Goal: Task Accomplishment & Management: Use online tool/utility

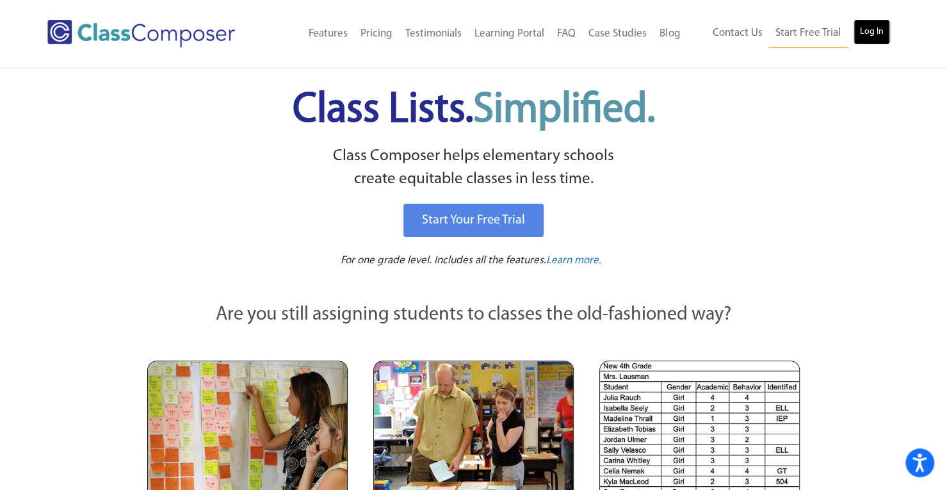
click at [867, 36] on link "Log In" at bounding box center [871, 32] width 36 height 26
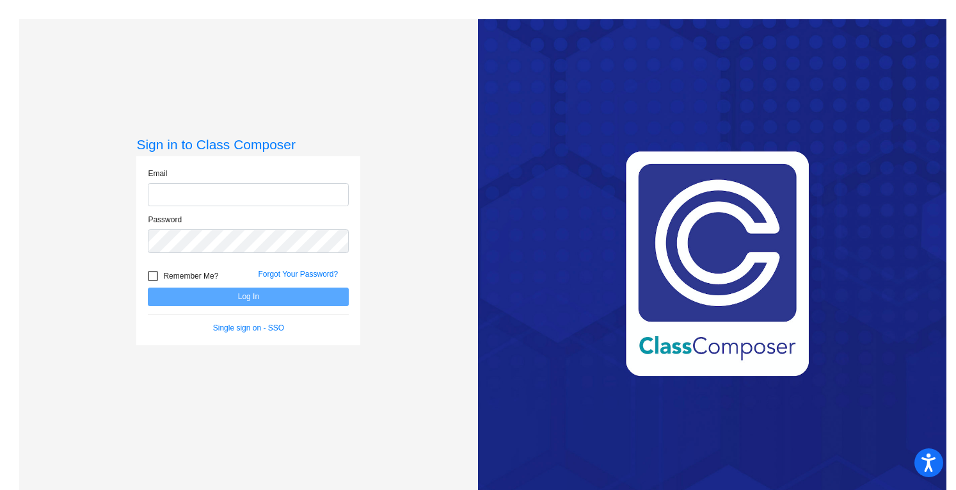
type input "[PERSON_NAME][EMAIL_ADDRESS][PERSON_NAME][DOMAIN_NAME]"
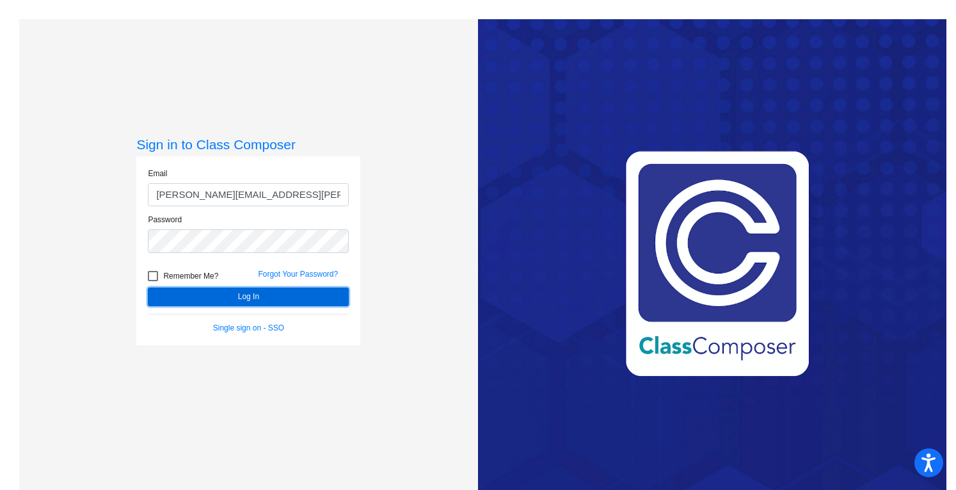
click at [309, 291] on button "Log In" at bounding box center [248, 296] width 201 height 19
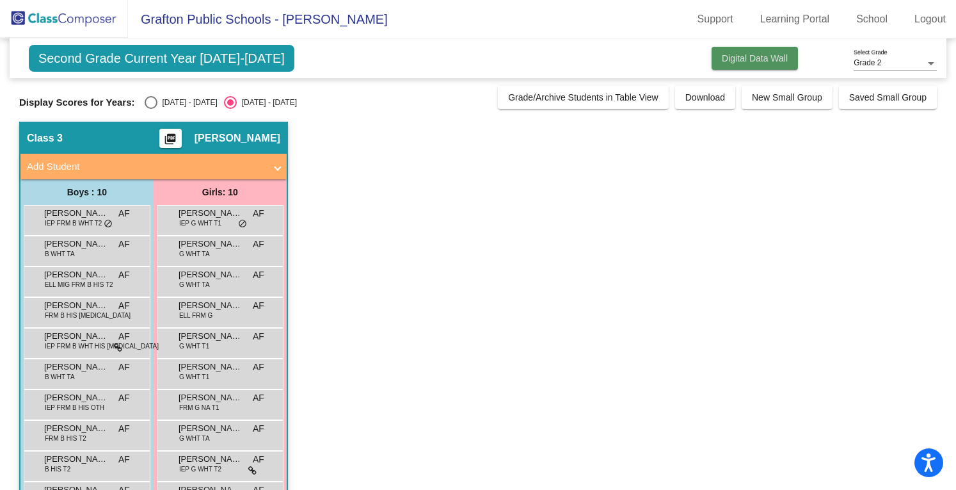
click at [739, 49] on button "Digital Data Wall" at bounding box center [755, 58] width 86 height 23
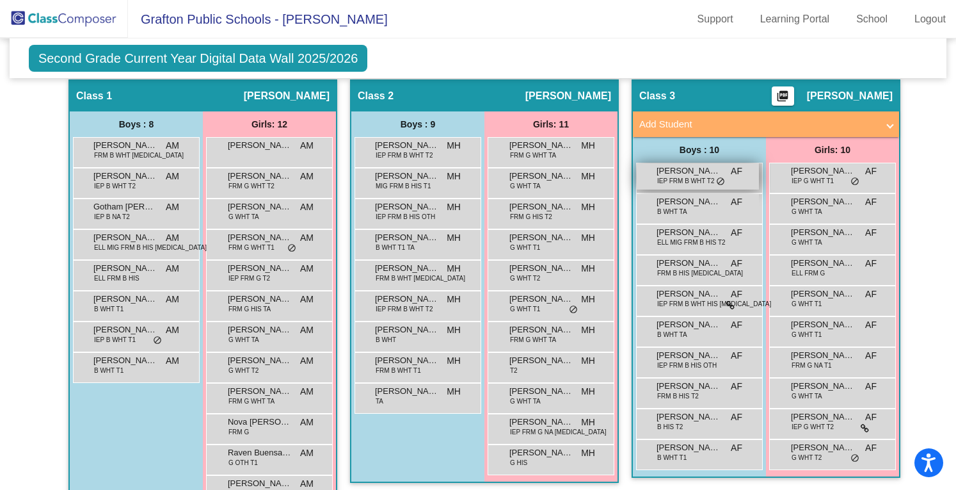
scroll to position [257, 0]
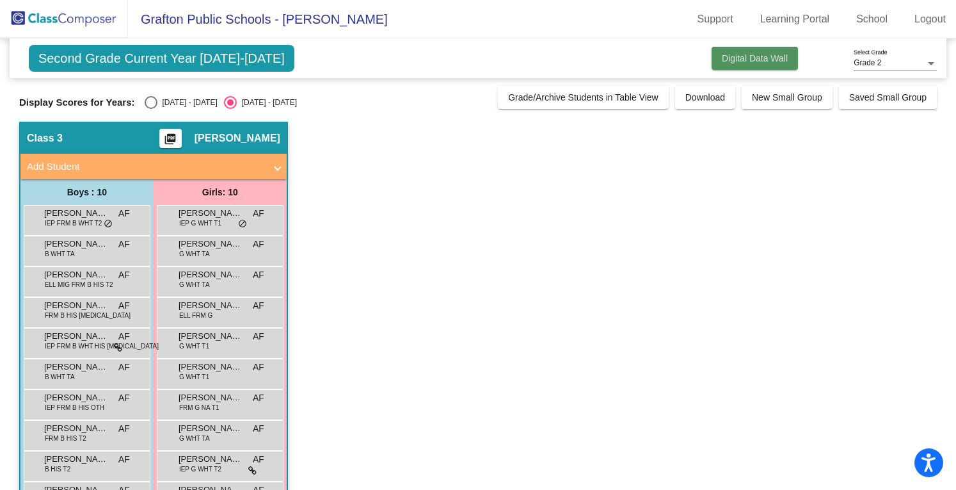
click at [733, 67] on button "Digital Data Wall" at bounding box center [755, 58] width 86 height 23
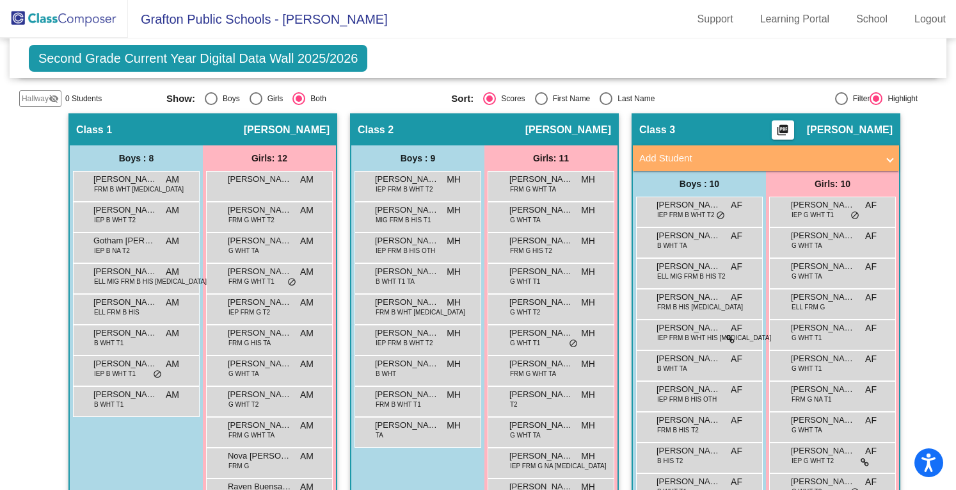
scroll to position [248, 0]
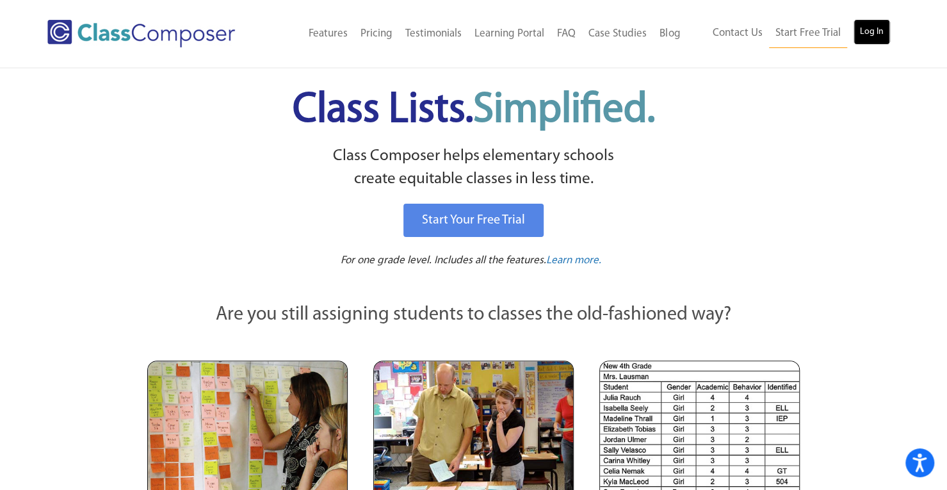
click at [867, 34] on link "Log In" at bounding box center [871, 32] width 36 height 26
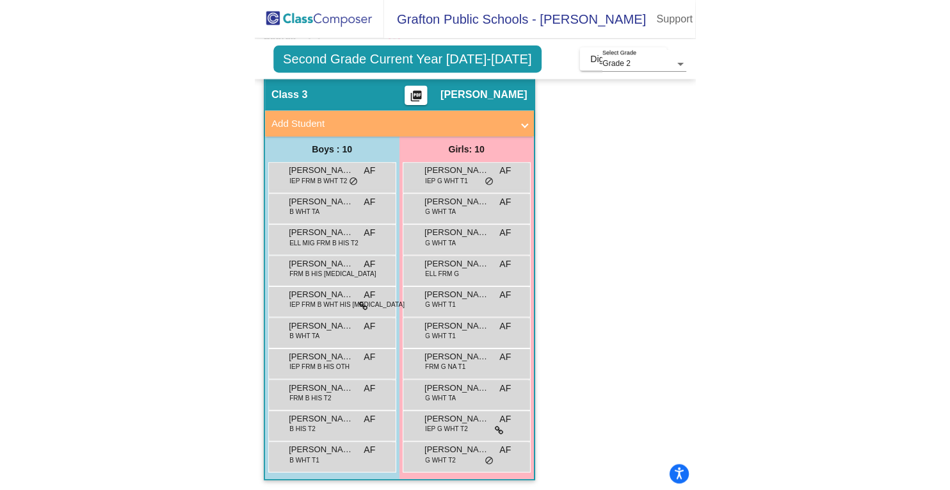
scroll to position [67, 0]
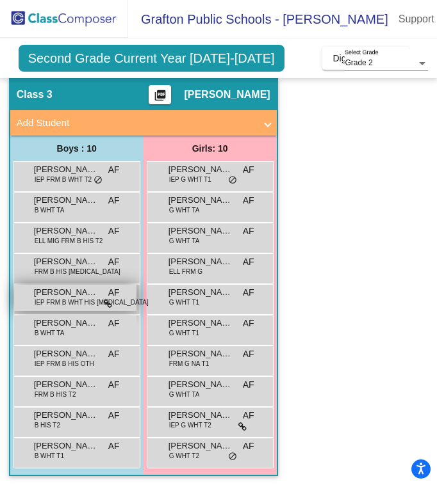
click at [77, 298] on span "IEP FRM B WHT HIS T3" at bounding box center [92, 303] width 114 height 10
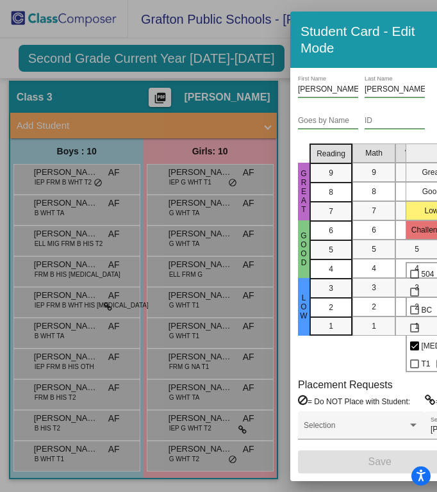
click at [273, 47] on div at bounding box center [218, 246] width 437 height 492
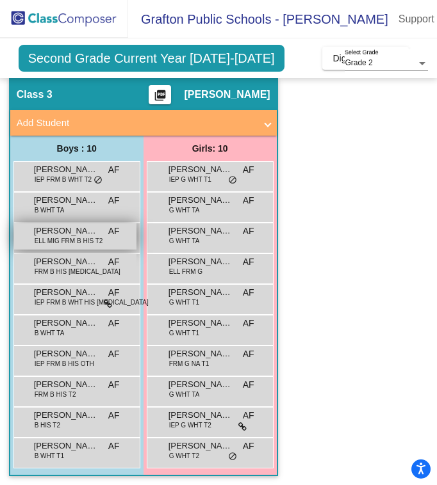
click at [110, 241] on div "Jesus Gonzalez ELL MIG FRM B HIS T2 AF lock do_not_disturb_alt" at bounding box center [75, 236] width 122 height 26
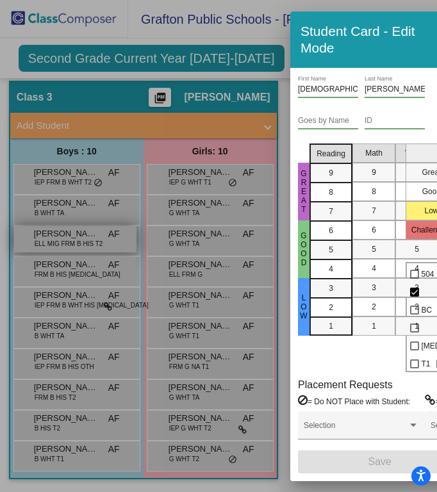
click at [110, 241] on div at bounding box center [218, 246] width 437 height 492
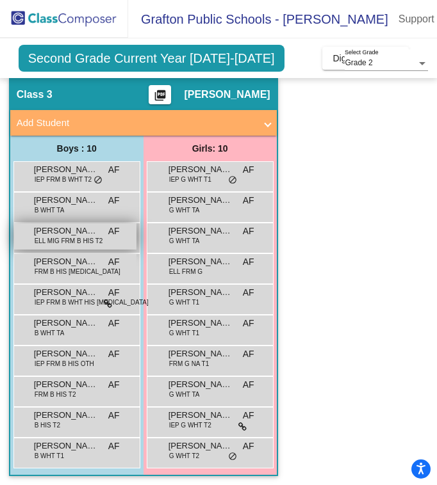
click at [110, 241] on div "Jesus Gonzalez ELL MIG FRM B HIS T2 AF lock do_not_disturb_alt" at bounding box center [75, 236] width 122 height 26
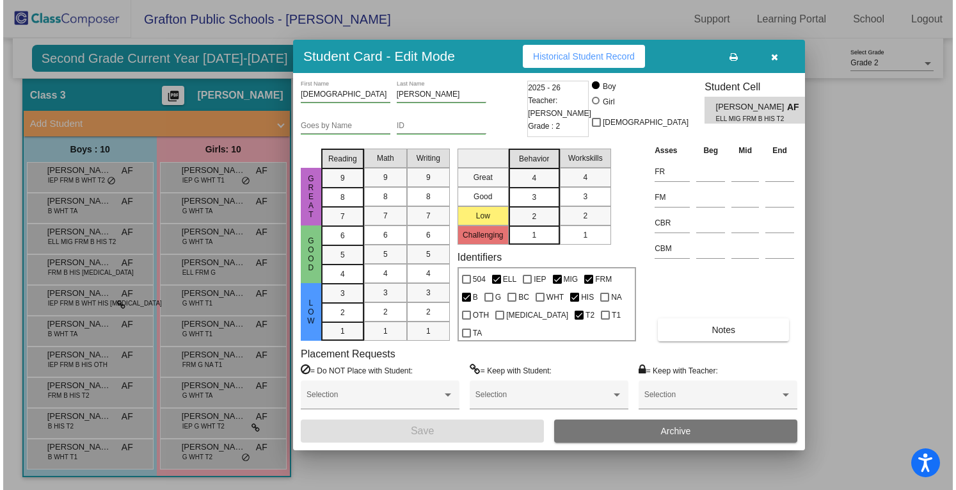
scroll to position [42, 0]
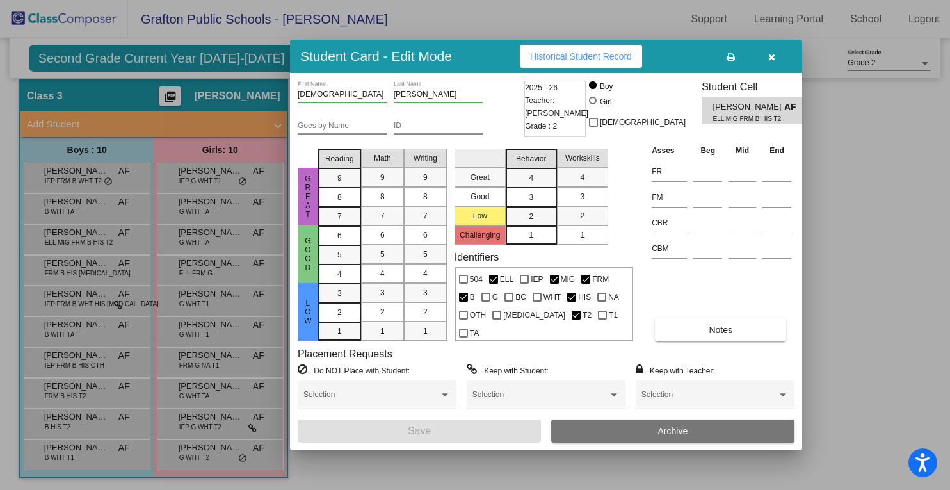
click at [766, 51] on button "button" at bounding box center [771, 56] width 41 height 23
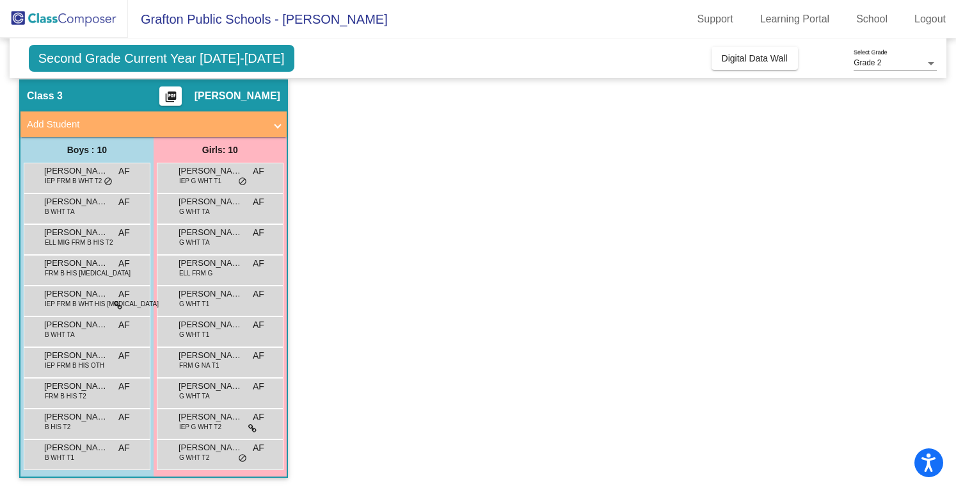
click at [766, 51] on button "Digital Data Wall" at bounding box center [755, 58] width 86 height 23
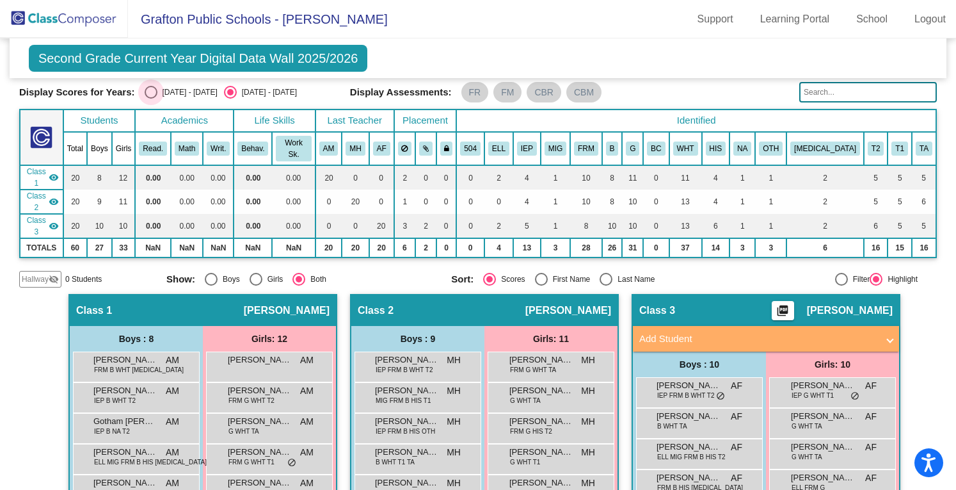
click at [147, 92] on div "Select an option" at bounding box center [151, 92] width 13 height 13
click at [150, 99] on input "2024 - 2025" at bounding box center [150, 99] width 1 height 1
radio input "true"
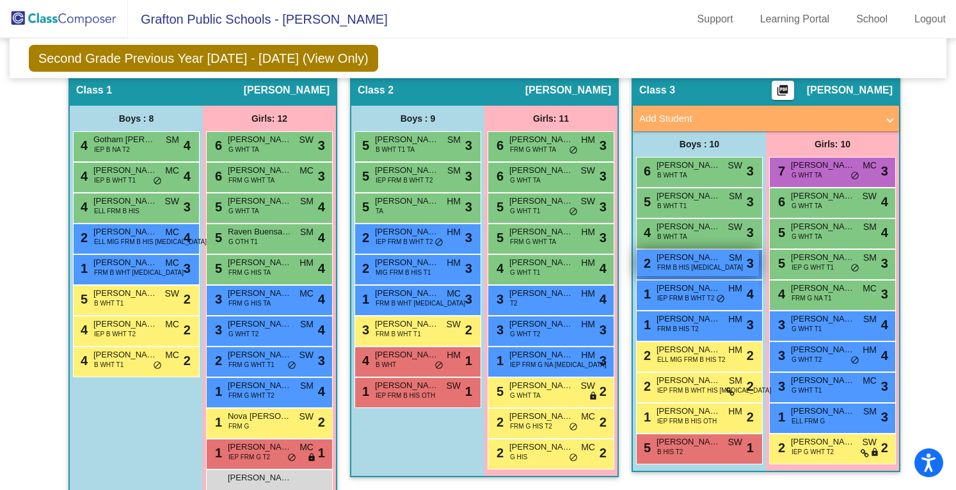
scroll to position [262, 0]
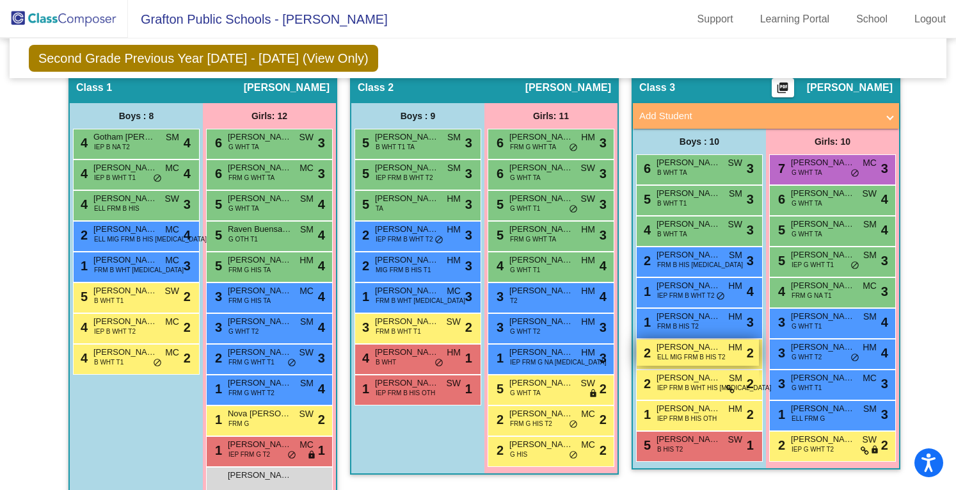
click at [709, 341] on span "Jesus Gonzalez" at bounding box center [689, 347] width 64 height 13
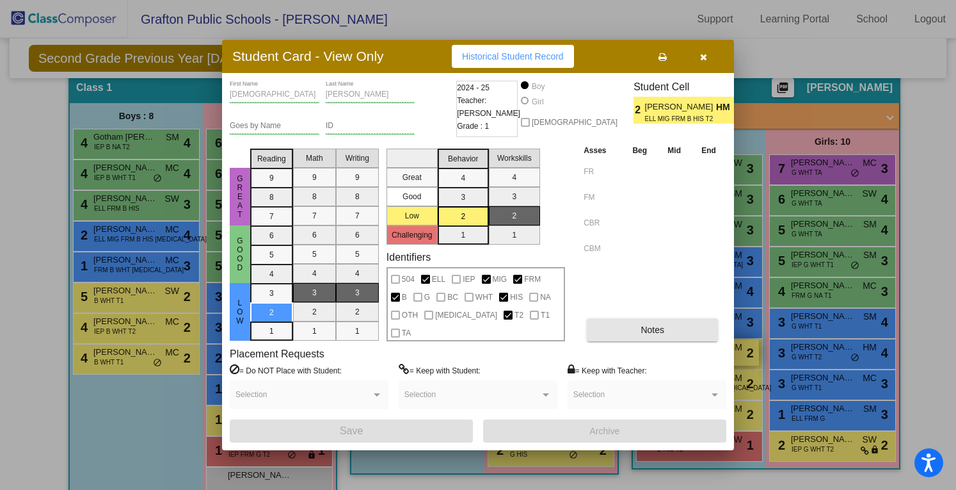
click at [709, 322] on button "Notes" at bounding box center [652, 329] width 131 height 23
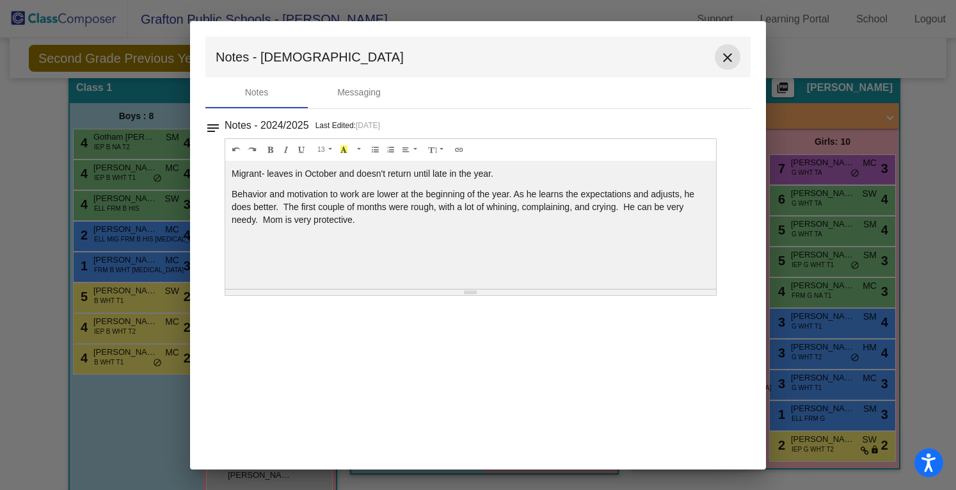
click at [726, 56] on mat-icon "close" at bounding box center [727, 57] width 15 height 15
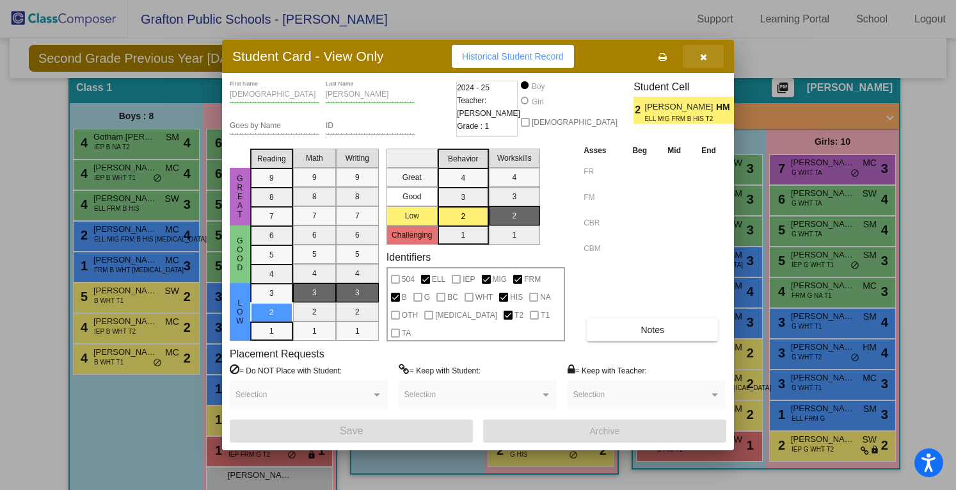
click at [705, 58] on icon "button" at bounding box center [703, 56] width 7 height 9
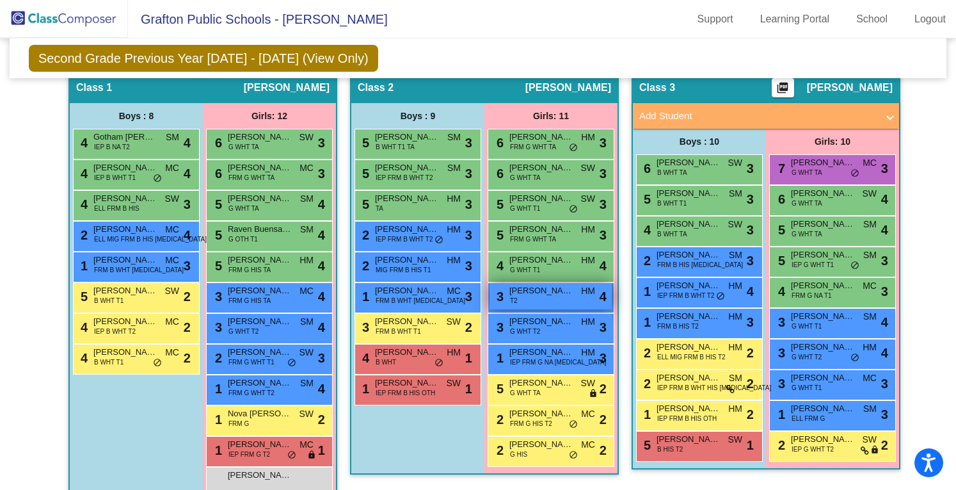
click at [534, 283] on div "3 Leia Contreras T2 HM lock do_not_disturb_alt 4" at bounding box center [551, 296] width 122 height 26
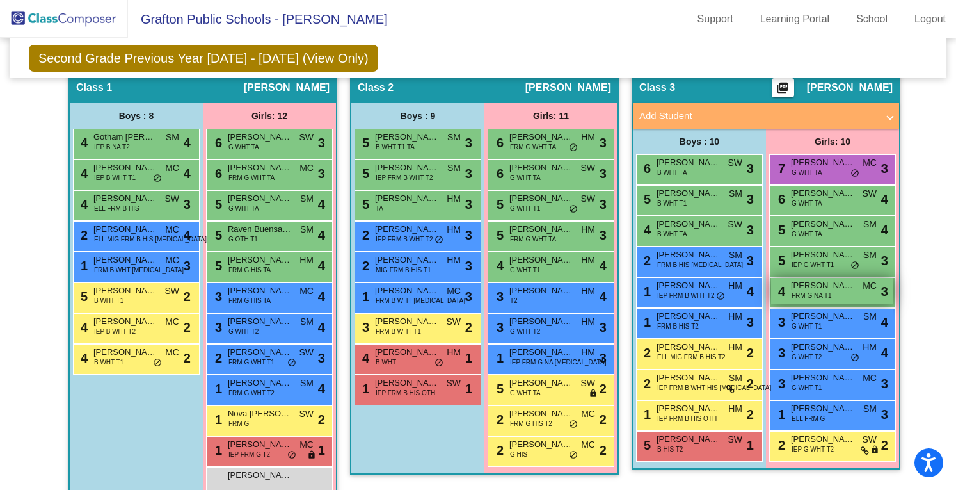
click at [807, 291] on span "FRM G NA T1" at bounding box center [812, 296] width 40 height 10
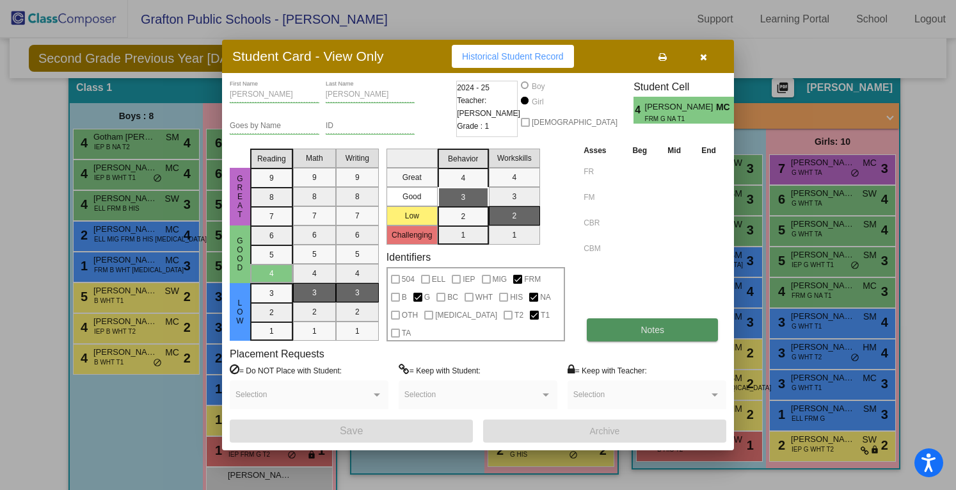
click at [619, 325] on button "Notes" at bounding box center [652, 329] width 131 height 23
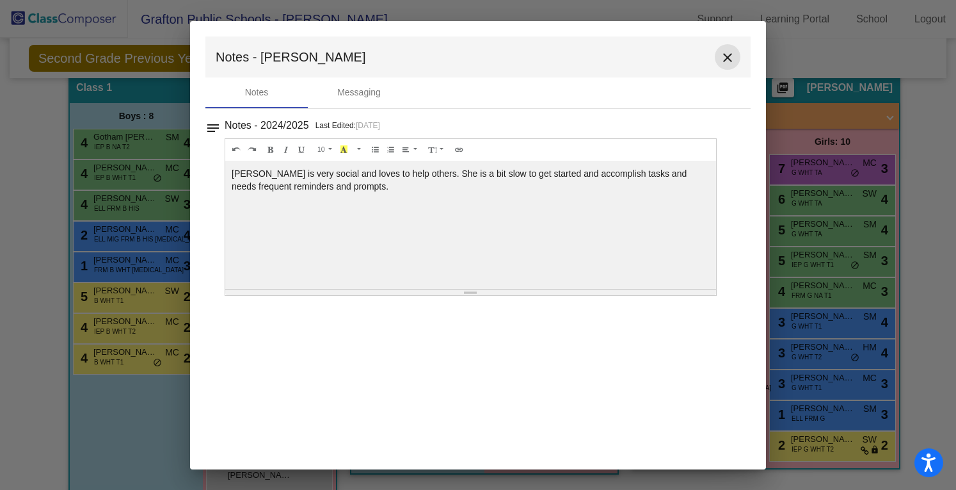
click at [726, 55] on mat-icon "close" at bounding box center [727, 57] width 15 height 15
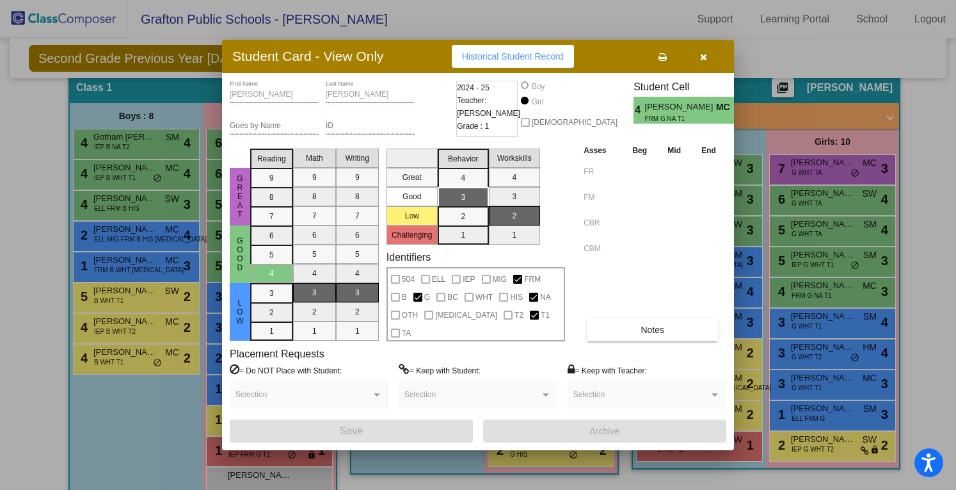
click at [703, 57] on icon "button" at bounding box center [703, 56] width 7 height 9
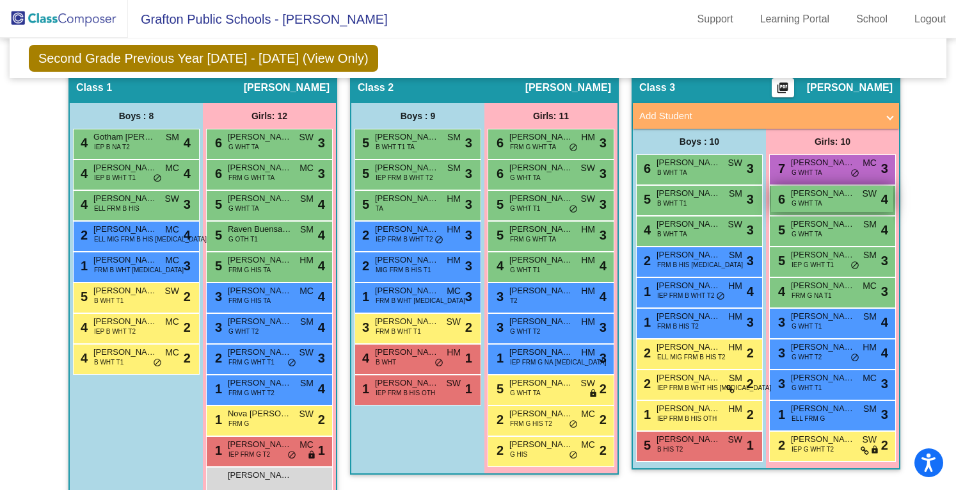
click at [803, 198] on span "G WHT TA" at bounding box center [807, 203] width 31 height 10
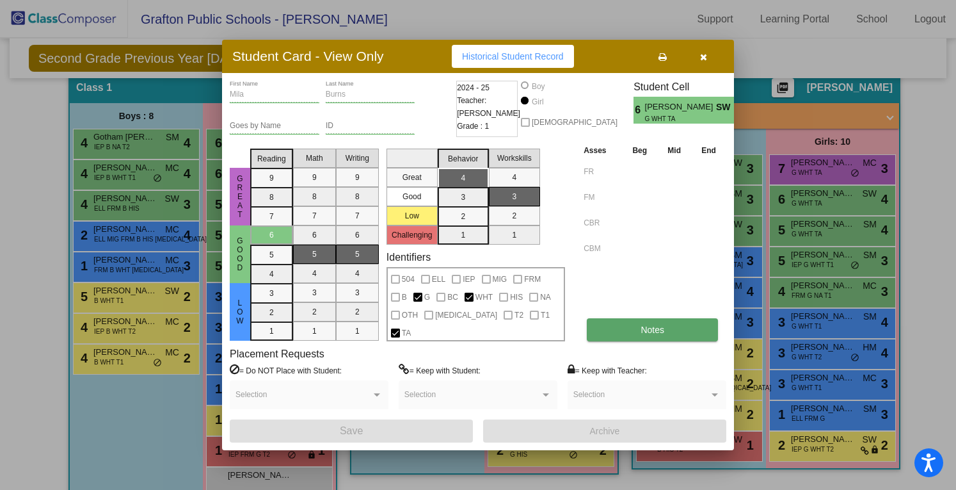
click at [659, 325] on span "Notes" at bounding box center [653, 330] width 24 height 10
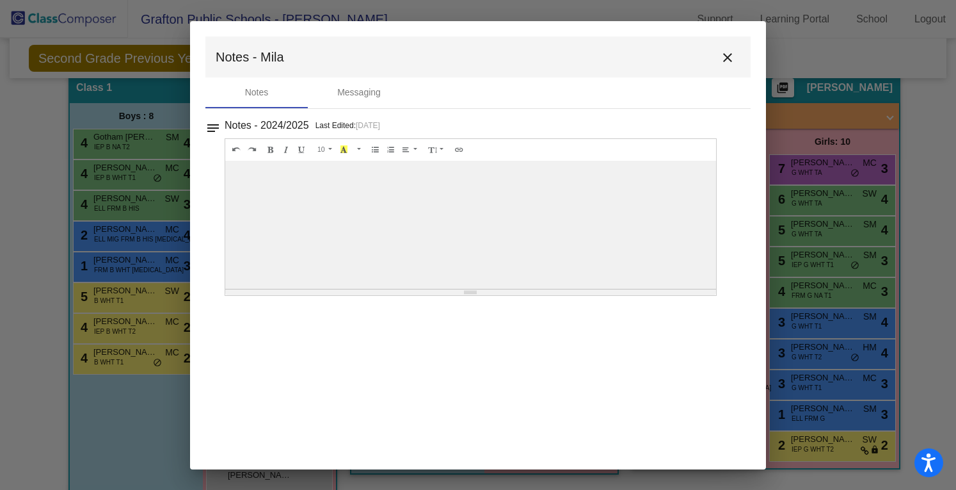
click at [728, 59] on mat-icon "close" at bounding box center [727, 57] width 15 height 15
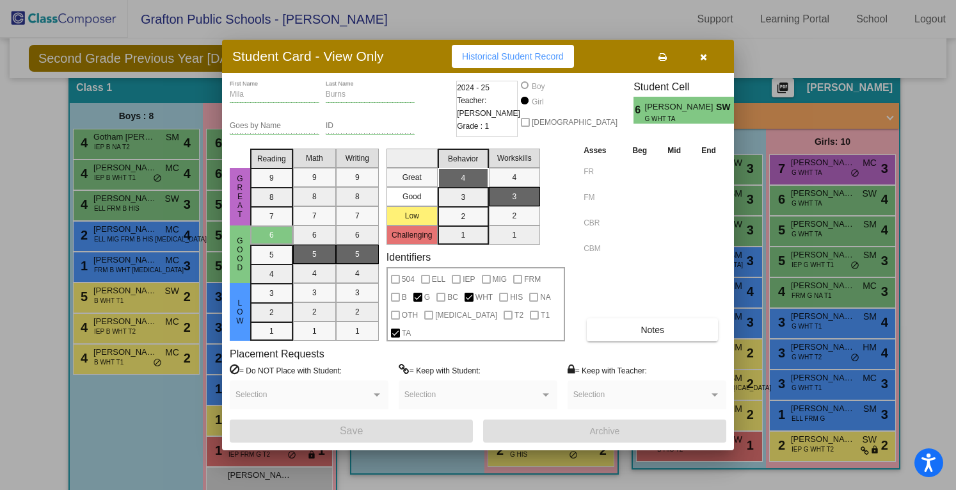
click at [707, 56] on button "button" at bounding box center [703, 56] width 41 height 23
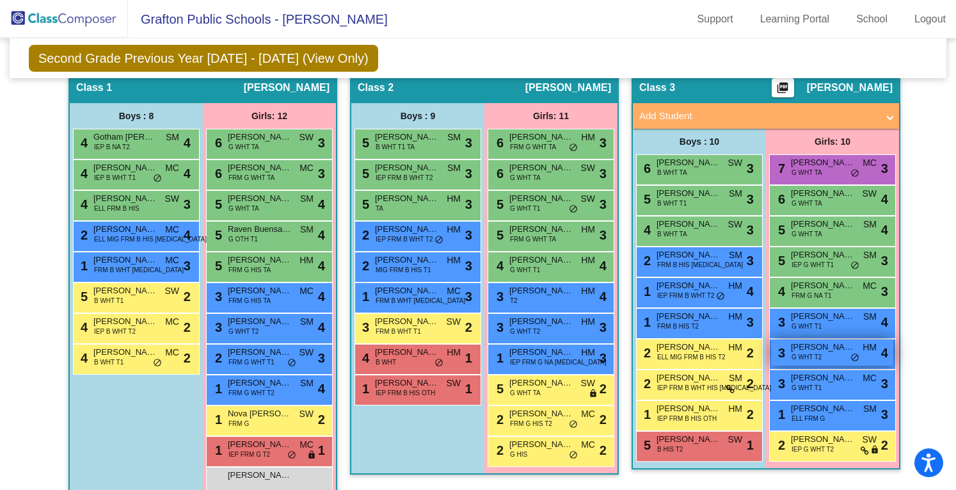
click at [833, 339] on div "3 Tess Fraser G WHT T2 HM lock do_not_disturb_alt 4" at bounding box center [832, 352] width 122 height 26
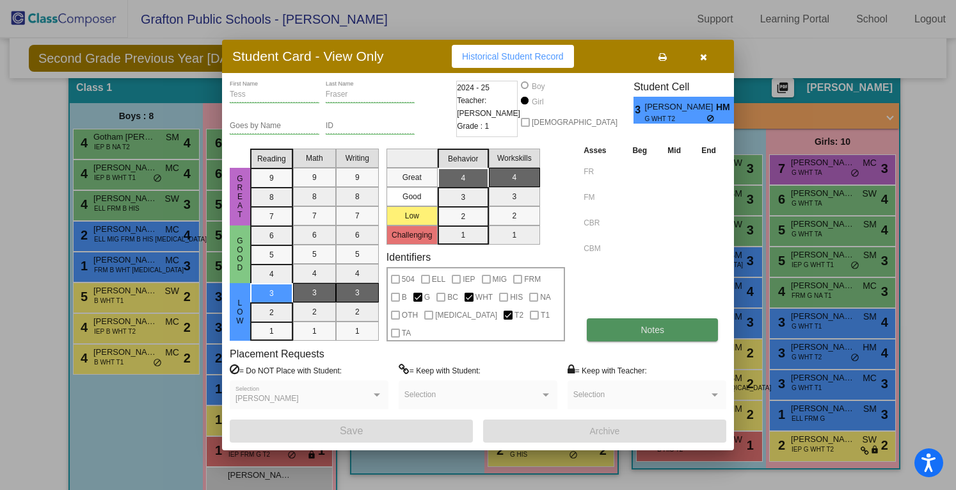
click at [618, 335] on button "Notes" at bounding box center [652, 329] width 131 height 23
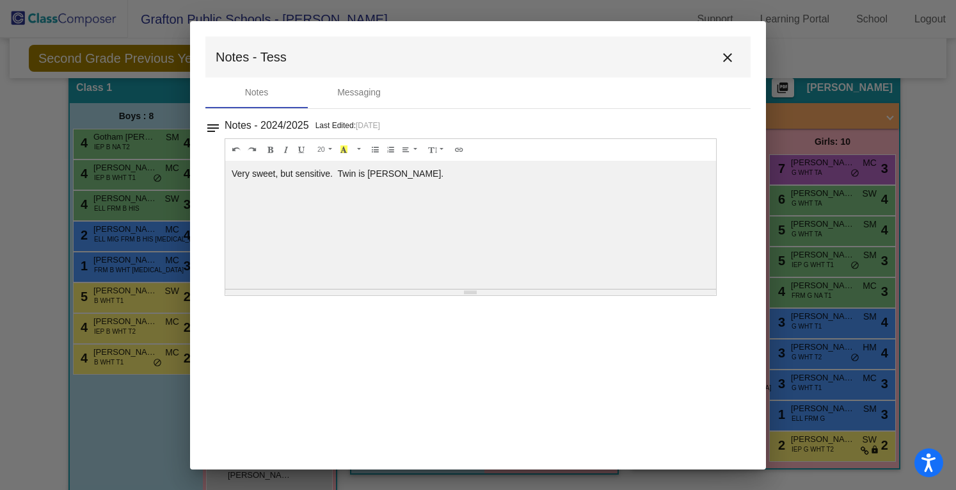
click at [618, 335] on mat-dialog-container "Notes - Tess close Notes Messaging notes Notes - 2024/2025 Last Edited: 2/28/25…" at bounding box center [478, 245] width 576 height 448
click at [731, 56] on mat-icon "close" at bounding box center [727, 57] width 15 height 15
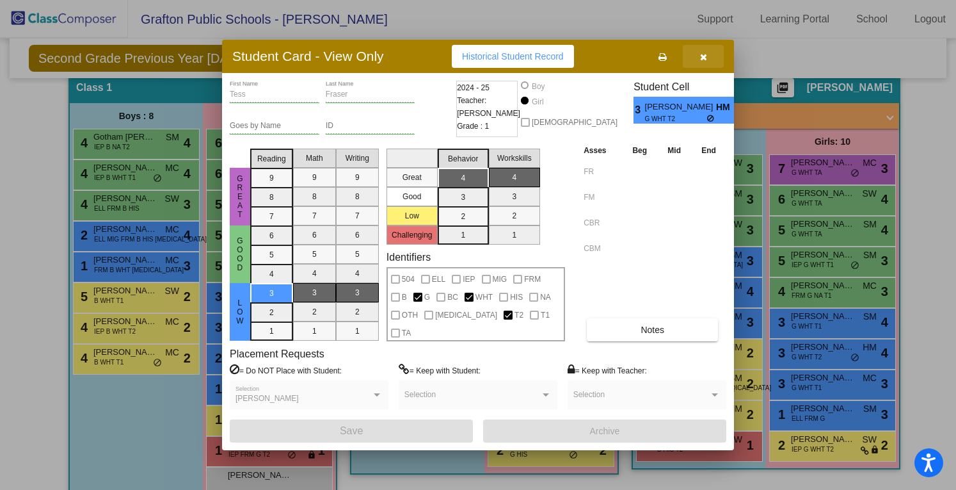
click at [699, 60] on button "button" at bounding box center [703, 56] width 41 height 23
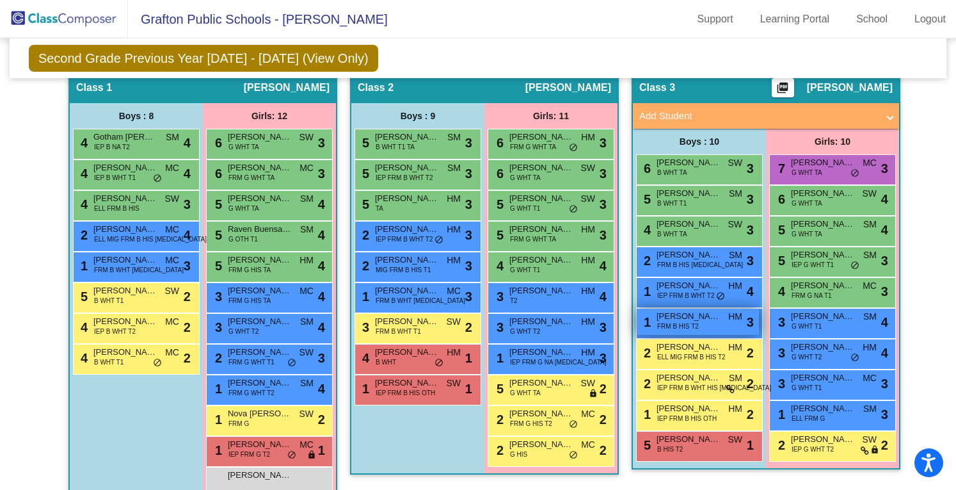
click at [689, 321] on span "FRM B HIS T2" at bounding box center [678, 326] width 42 height 10
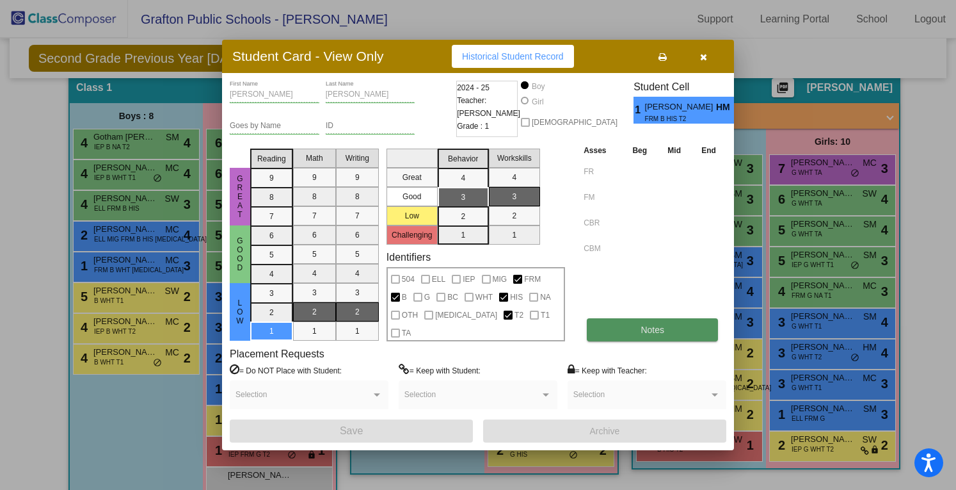
click at [634, 328] on button "Notes" at bounding box center [652, 329] width 131 height 23
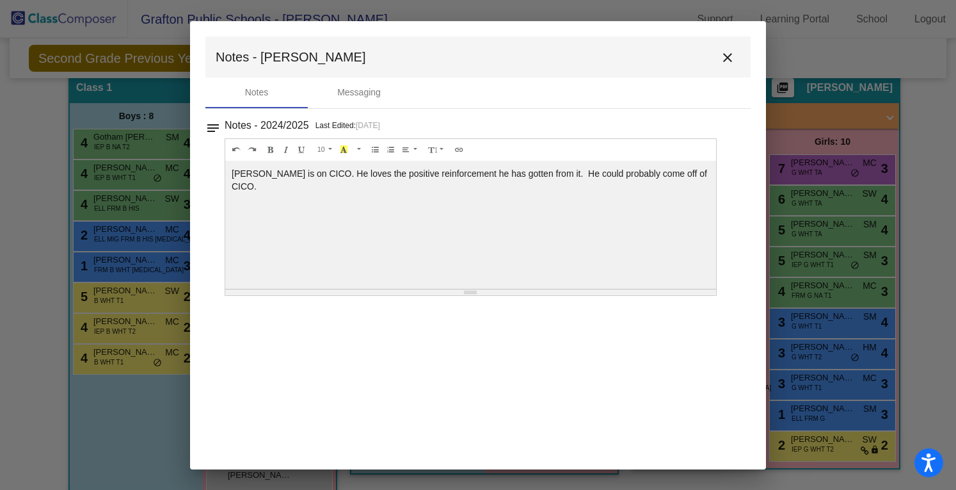
click at [725, 60] on mat-icon "close" at bounding box center [727, 57] width 15 height 15
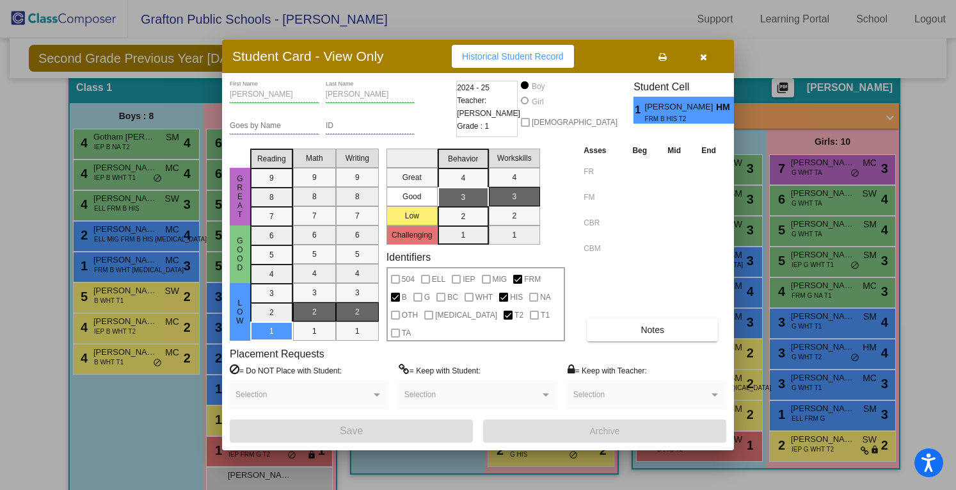
click at [783, 409] on div at bounding box center [478, 245] width 956 height 490
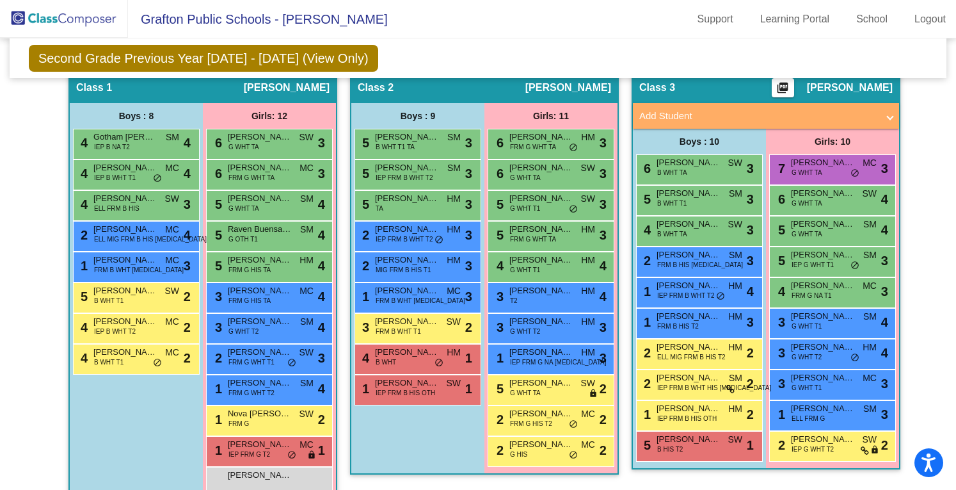
click at [783, 431] on div "2 Quinn Kjemhus IEP G WHT T2 SW lock do_not_disturb_alt 2" at bounding box center [832, 444] width 122 height 26
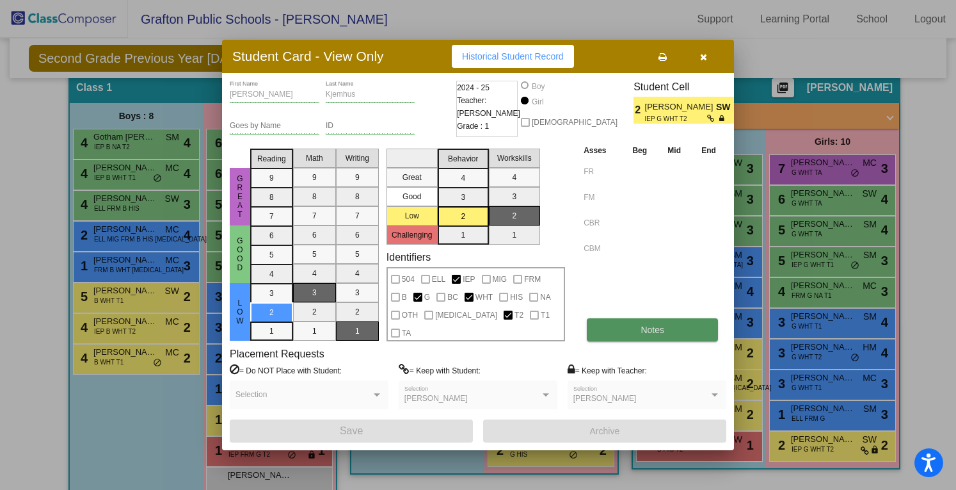
click at [659, 323] on button "Notes" at bounding box center [652, 329] width 131 height 23
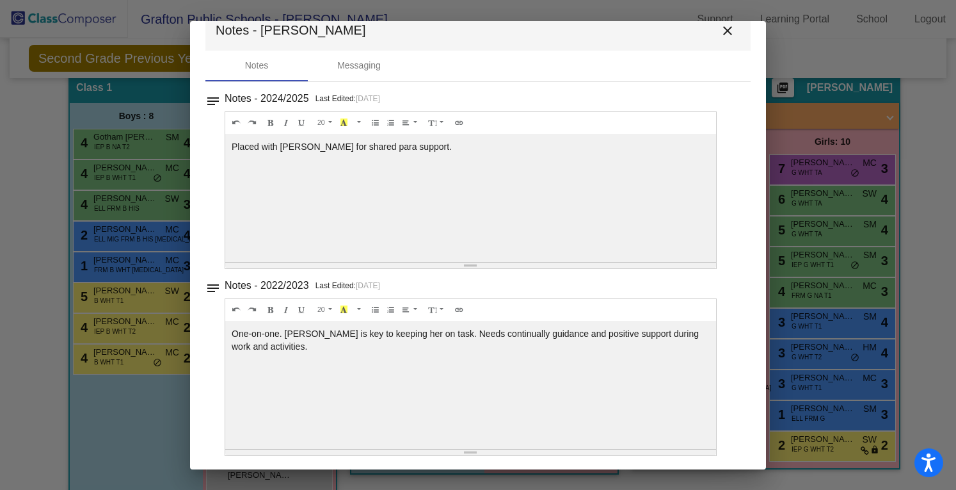
scroll to position [27, 0]
click at [721, 27] on mat-icon "close" at bounding box center [727, 30] width 15 height 15
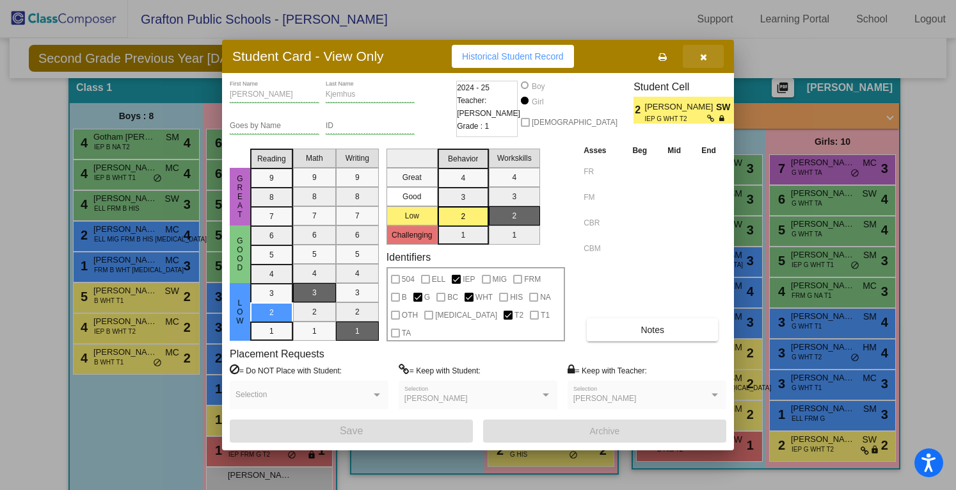
click at [706, 53] on icon "button" at bounding box center [703, 56] width 7 height 9
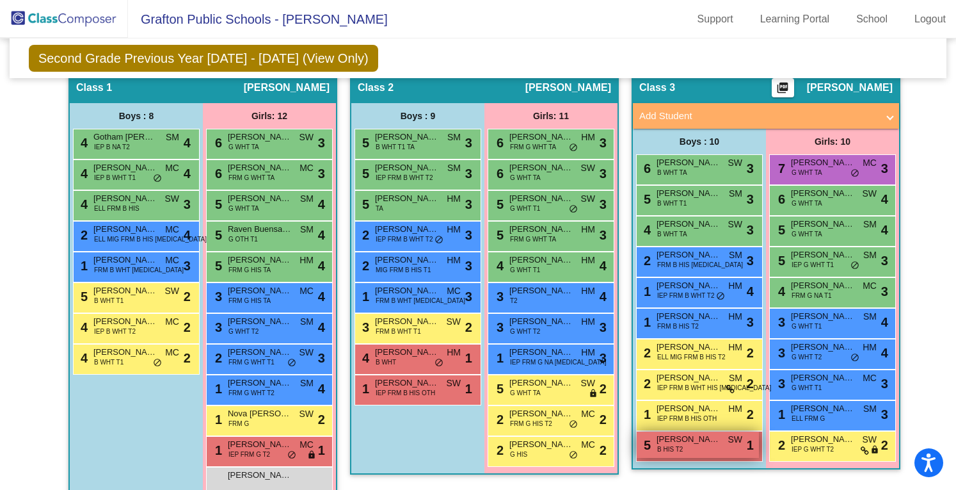
click at [681, 433] on span "Samuel Salazar" at bounding box center [689, 439] width 64 height 13
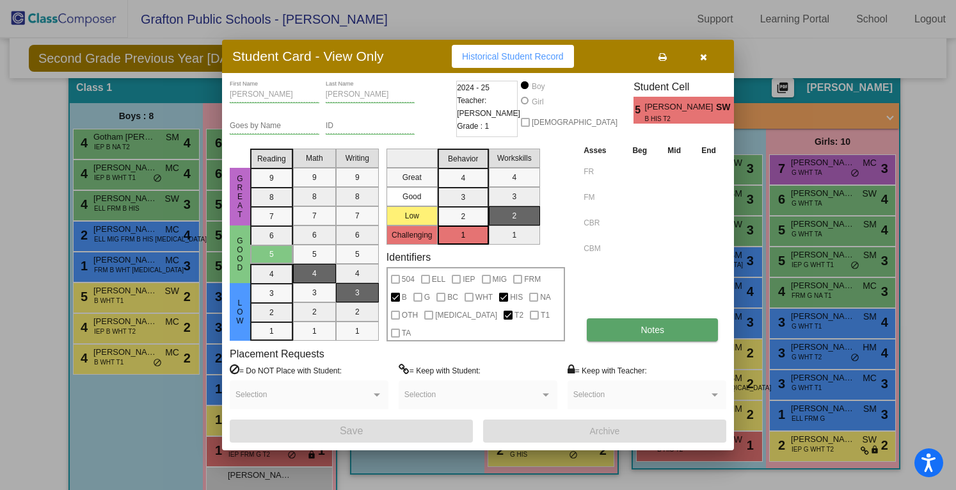
click at [666, 331] on button "Notes" at bounding box center [652, 329] width 131 height 23
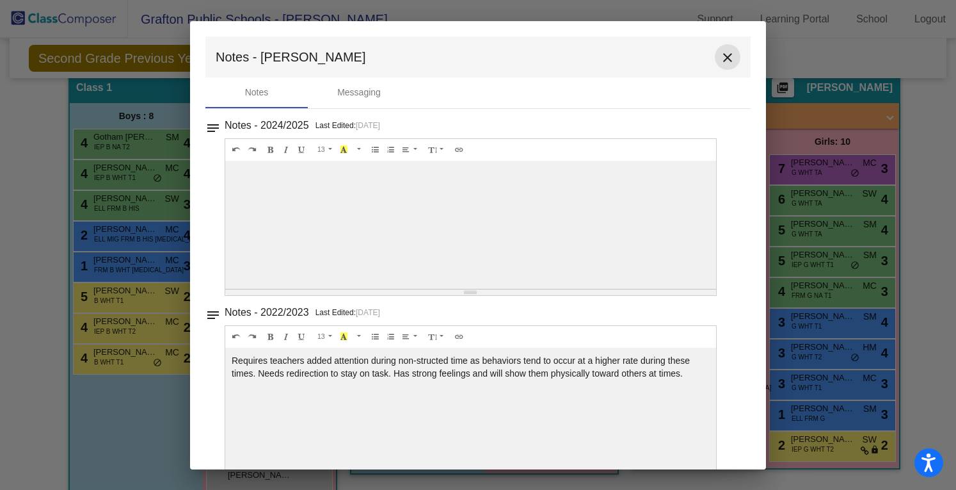
click at [721, 57] on mat-icon "close" at bounding box center [727, 57] width 15 height 15
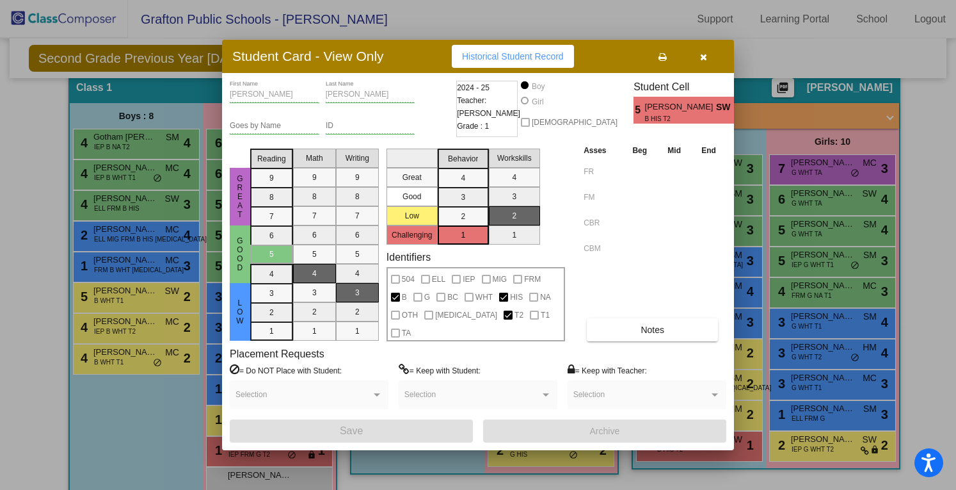
click at [721, 57] on button "button" at bounding box center [703, 56] width 41 height 23
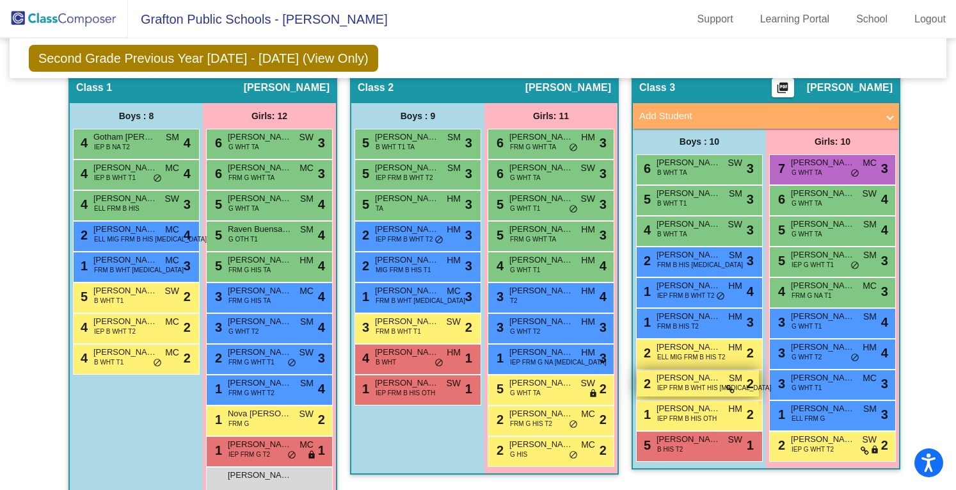
click at [689, 371] on span "Mason Mattson" at bounding box center [689, 377] width 64 height 13
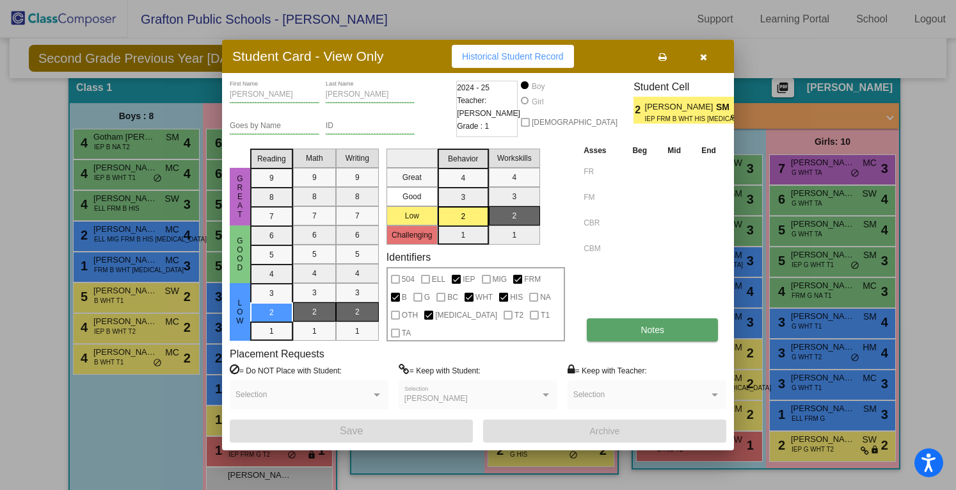
click at [639, 332] on button "Notes" at bounding box center [652, 329] width 131 height 23
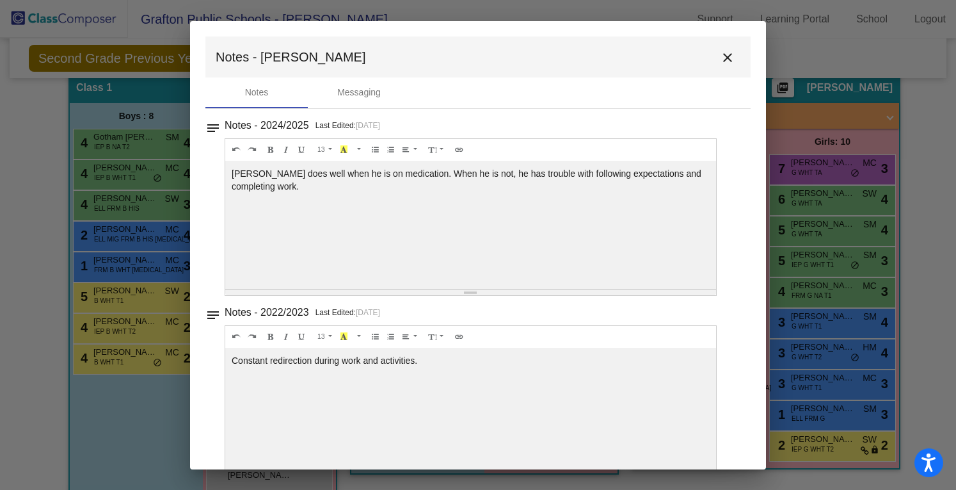
click at [724, 54] on mat-icon "close" at bounding box center [727, 57] width 15 height 15
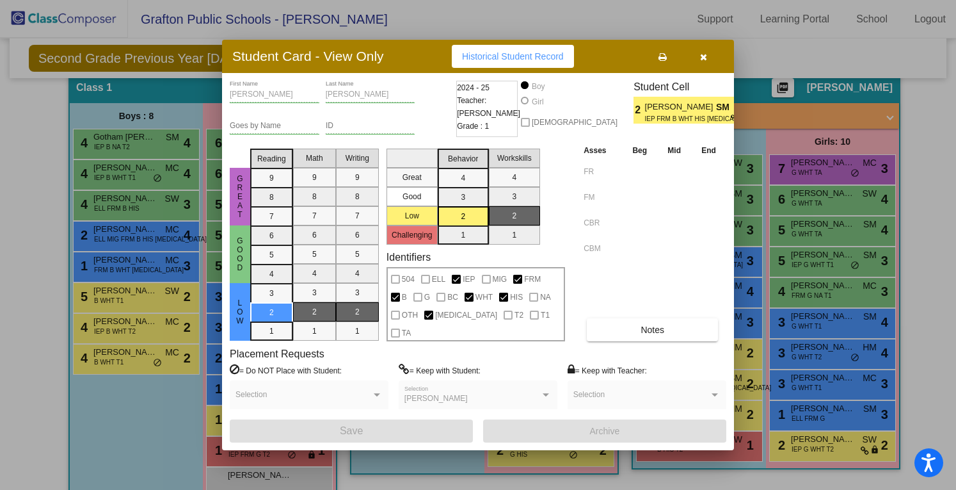
click at [724, 54] on div "Student Card - View Only Historical Student Record" at bounding box center [478, 56] width 512 height 33
click at [709, 54] on button "button" at bounding box center [703, 56] width 41 height 23
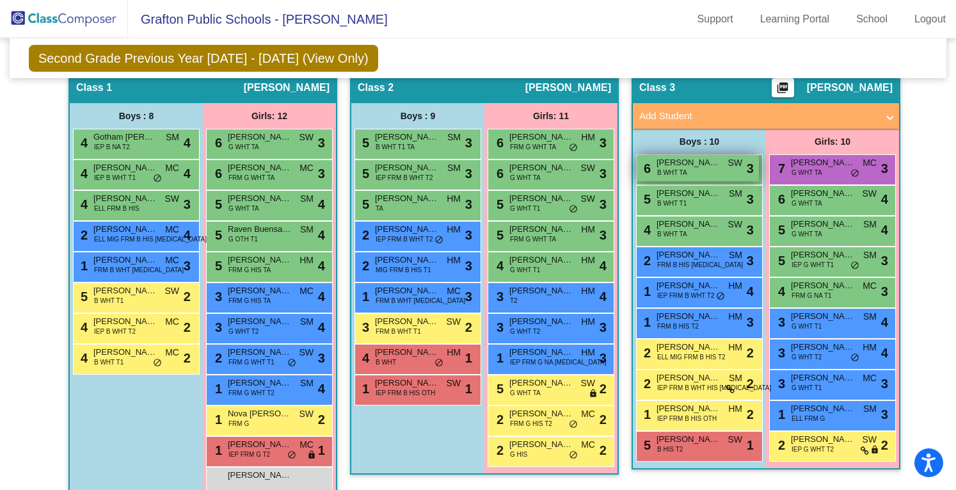
click at [693, 155] on div "6 Isaac Petersen B WHT TA SW lock do_not_disturb_alt 3" at bounding box center [698, 168] width 122 height 26
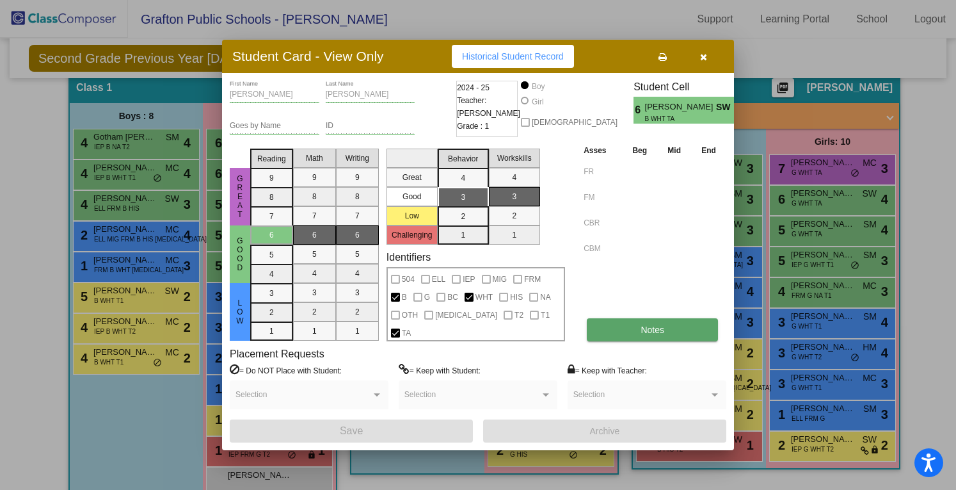
click at [645, 325] on span "Notes" at bounding box center [653, 330] width 24 height 10
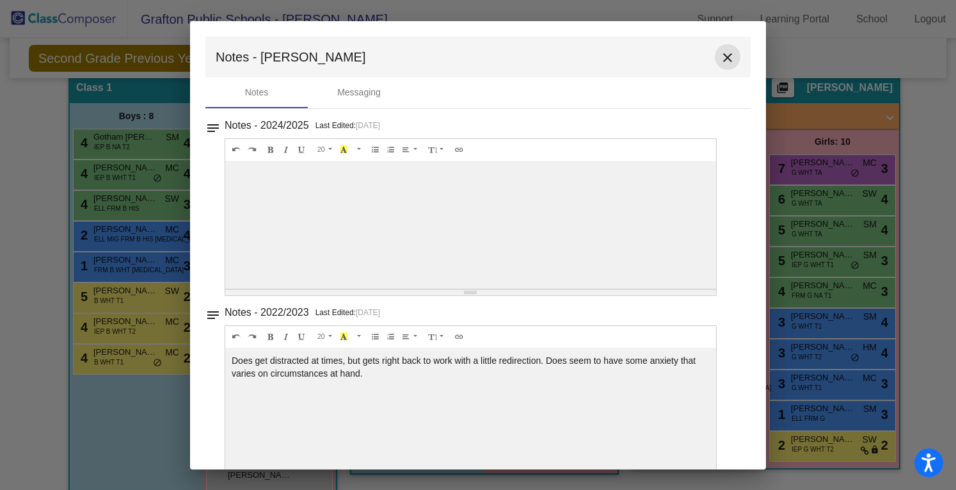
click at [720, 55] on mat-icon "close" at bounding box center [727, 57] width 15 height 15
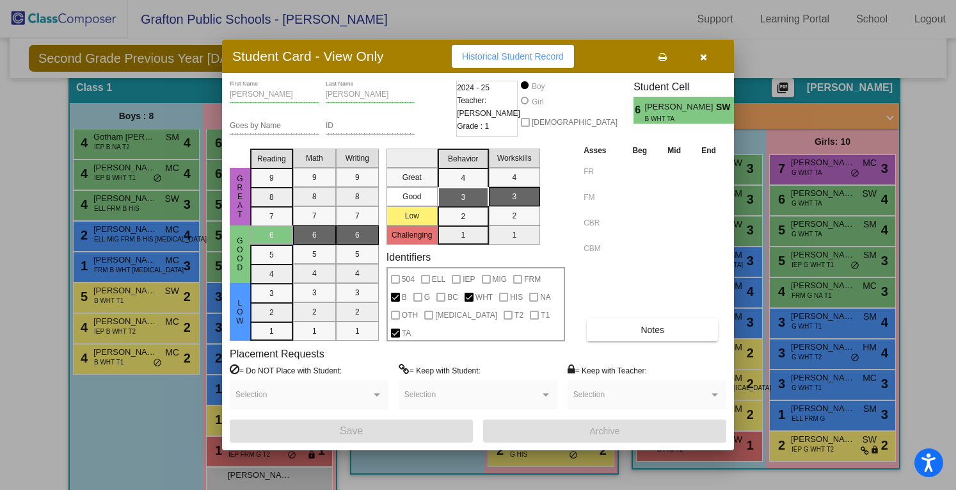
click at [719, 55] on button "button" at bounding box center [703, 56] width 41 height 23
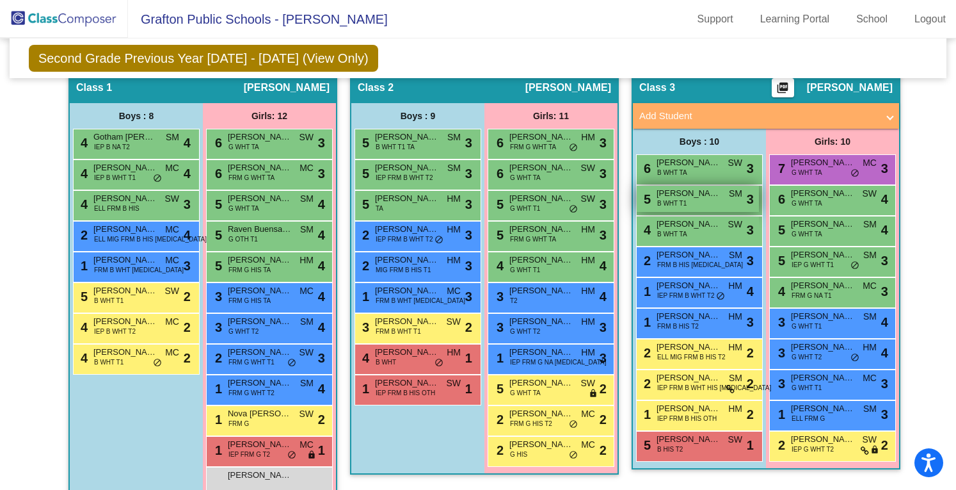
click at [703, 187] on span "Sawyer Tallackson" at bounding box center [689, 193] width 64 height 13
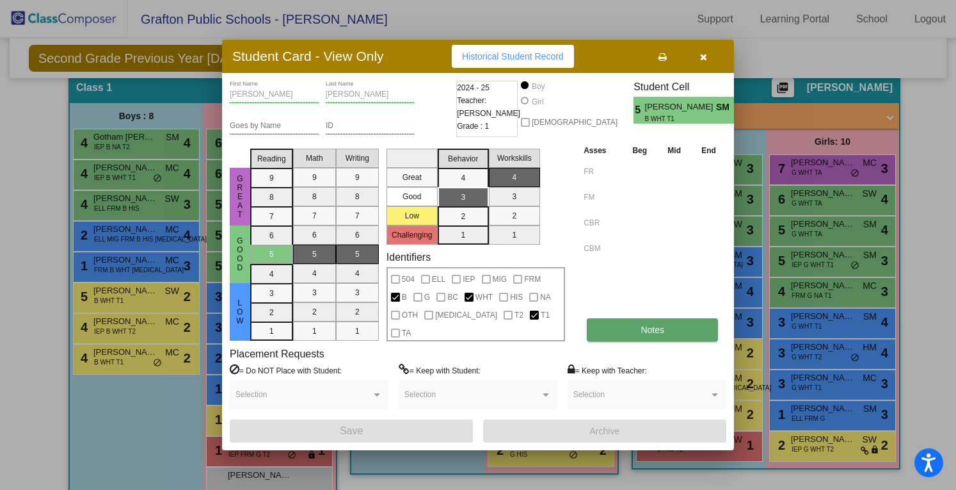
click at [665, 328] on button "Notes" at bounding box center [652, 329] width 131 height 23
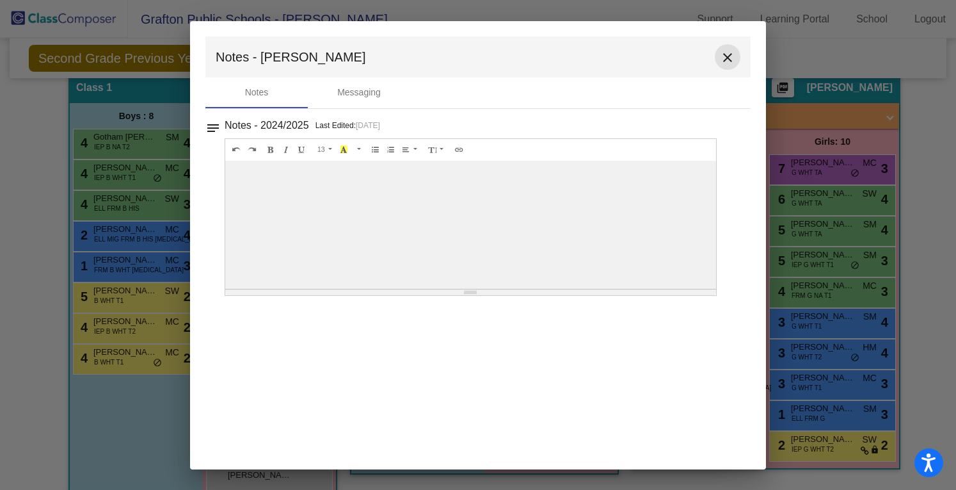
click at [727, 59] on mat-icon "close" at bounding box center [727, 57] width 15 height 15
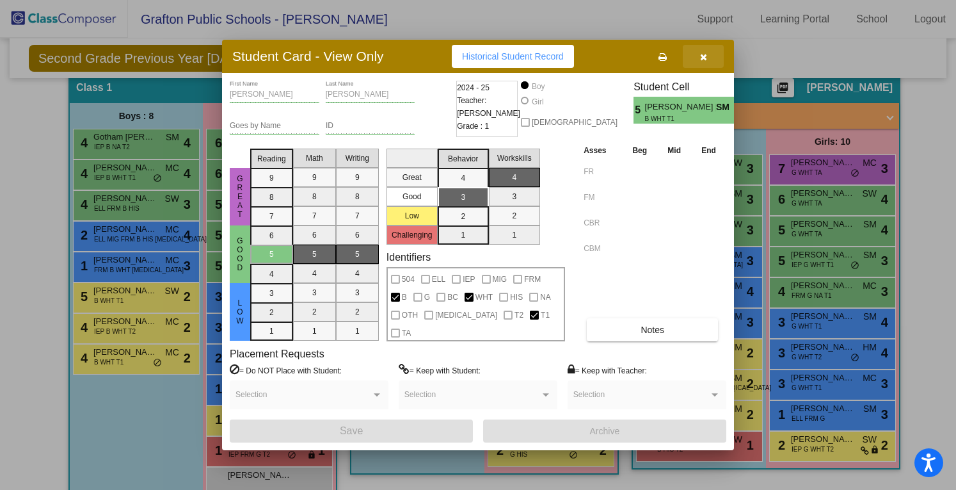
click at [701, 58] on icon "button" at bounding box center [703, 56] width 7 height 9
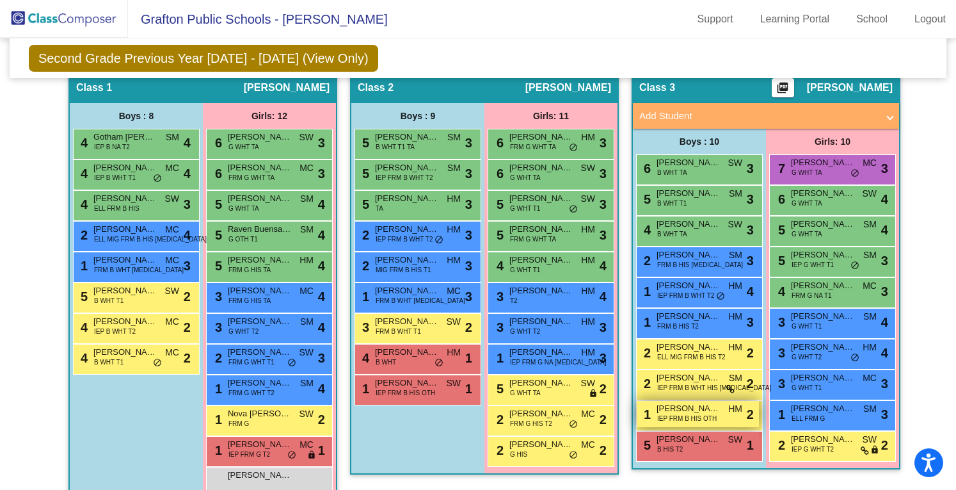
click at [709, 402] on span "Myloh Thomas" at bounding box center [689, 408] width 64 height 13
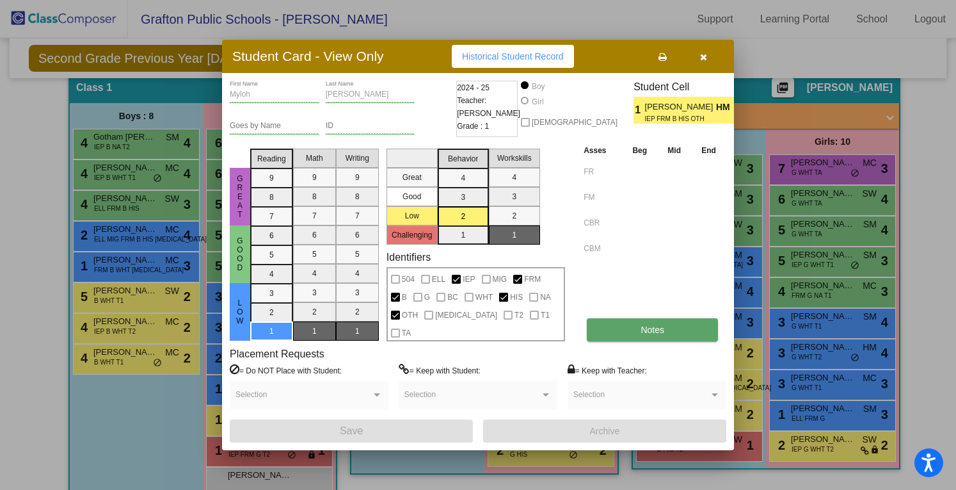
click at [664, 331] on button "Notes" at bounding box center [652, 329] width 131 height 23
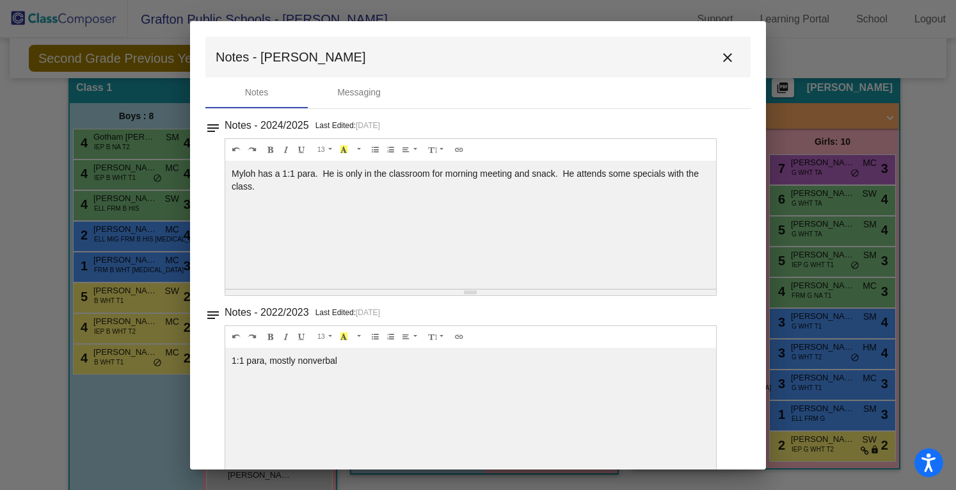
click at [721, 56] on mat-icon "close" at bounding box center [727, 57] width 15 height 15
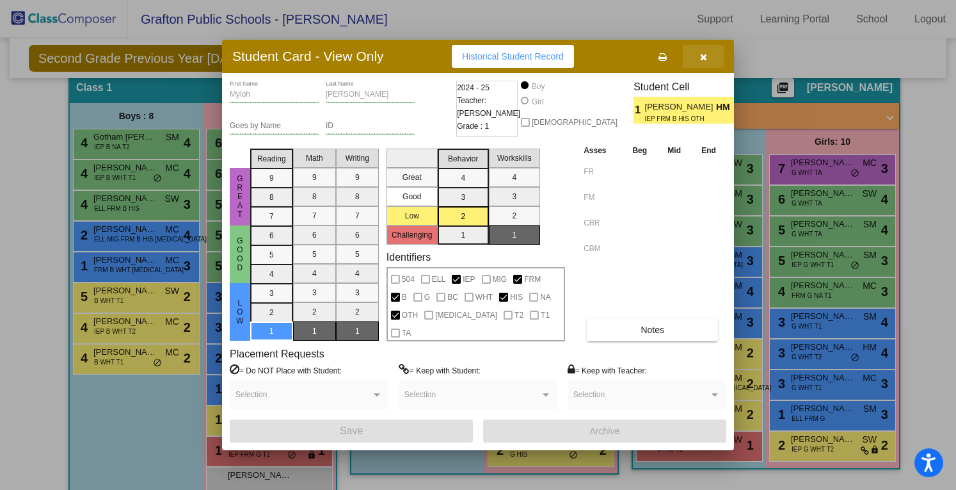
click at [721, 56] on button "button" at bounding box center [703, 56] width 41 height 23
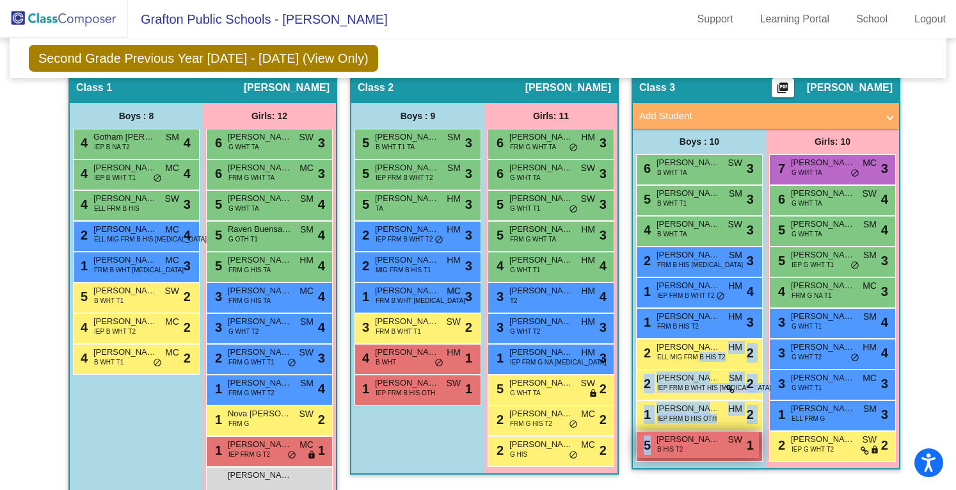
drag, startPoint x: 698, startPoint y: 329, endPoint x: 684, endPoint y: 419, distance: 90.7
click at [684, 419] on div "6 Isaac Petersen B WHT TA SW lock do_not_disturb_alt 3 5 Sawyer Tallackson B WH…" at bounding box center [699, 307] width 127 height 307
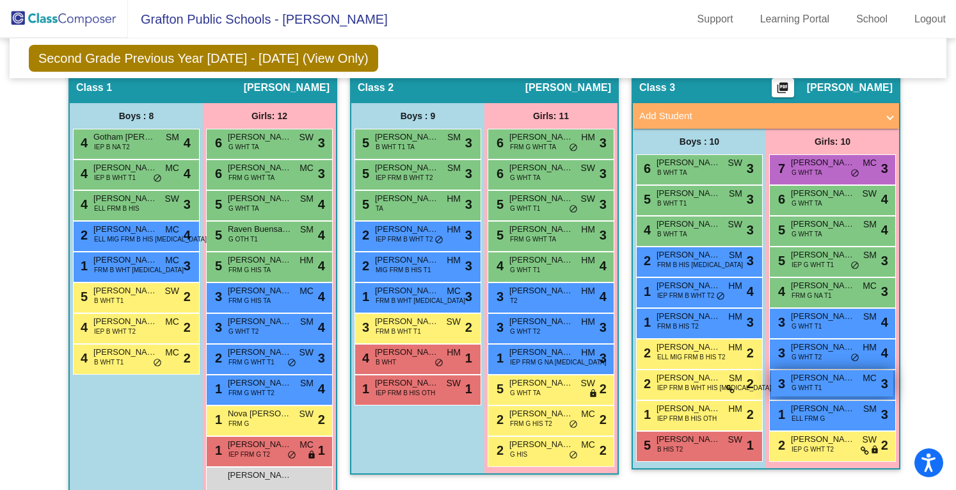
click at [807, 383] on span "G WHT T1" at bounding box center [807, 388] width 30 height 10
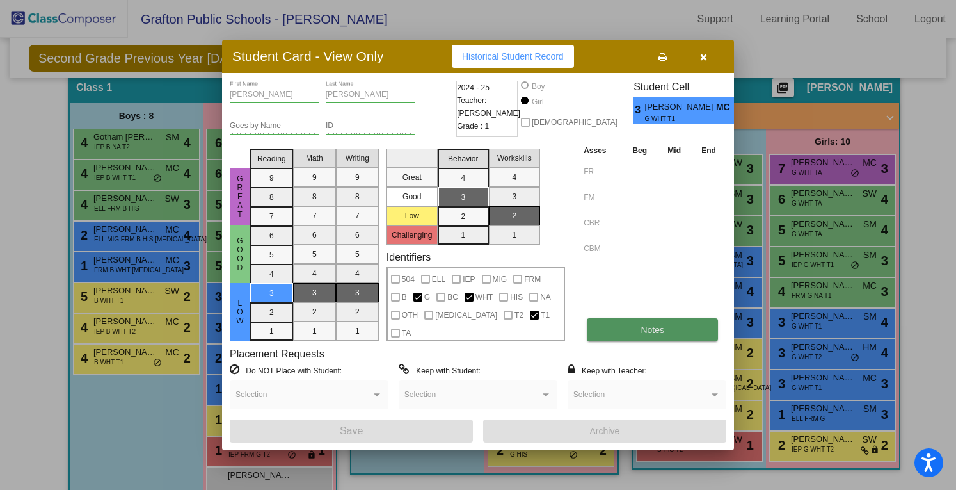
click at [614, 333] on button "Notes" at bounding box center [652, 329] width 131 height 23
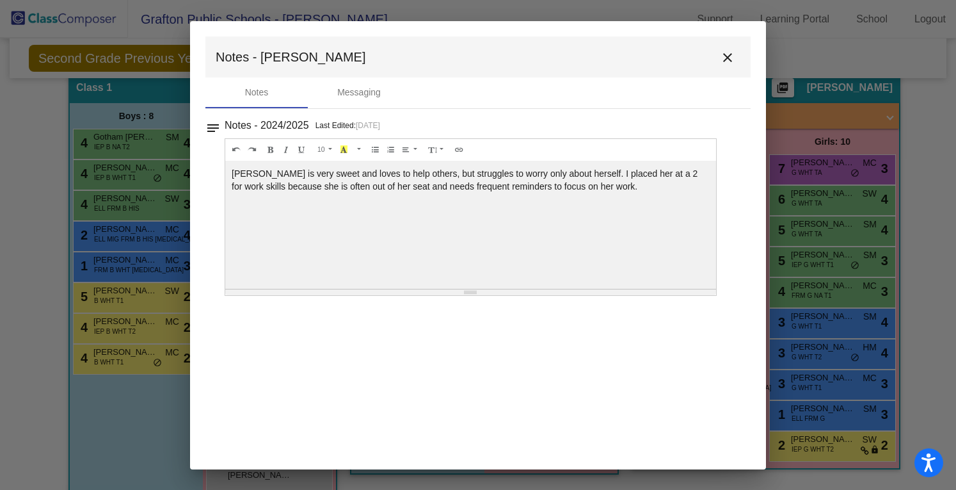
click at [731, 58] on mat-icon "close" at bounding box center [727, 57] width 15 height 15
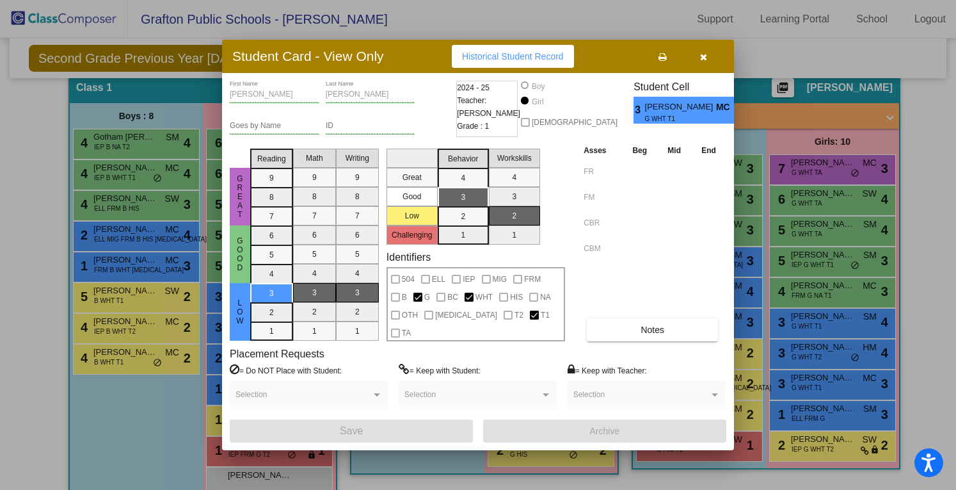
click at [708, 50] on button "button" at bounding box center [703, 56] width 41 height 23
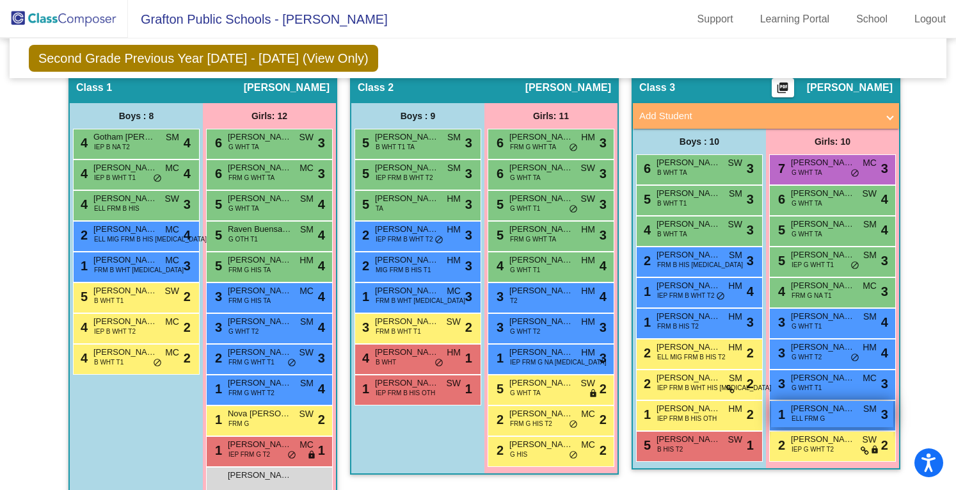
click at [817, 402] on span "Galina Joseph" at bounding box center [823, 408] width 64 height 13
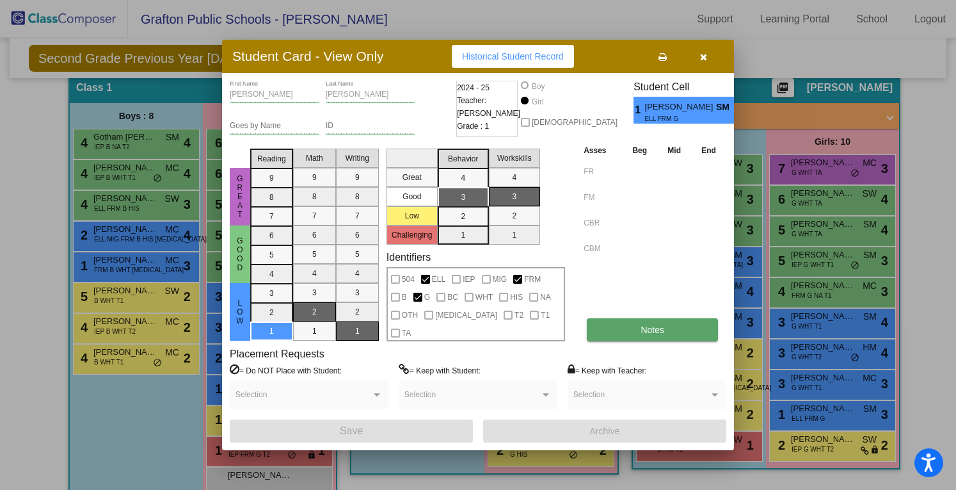
click at [658, 334] on button "Notes" at bounding box center [652, 329] width 131 height 23
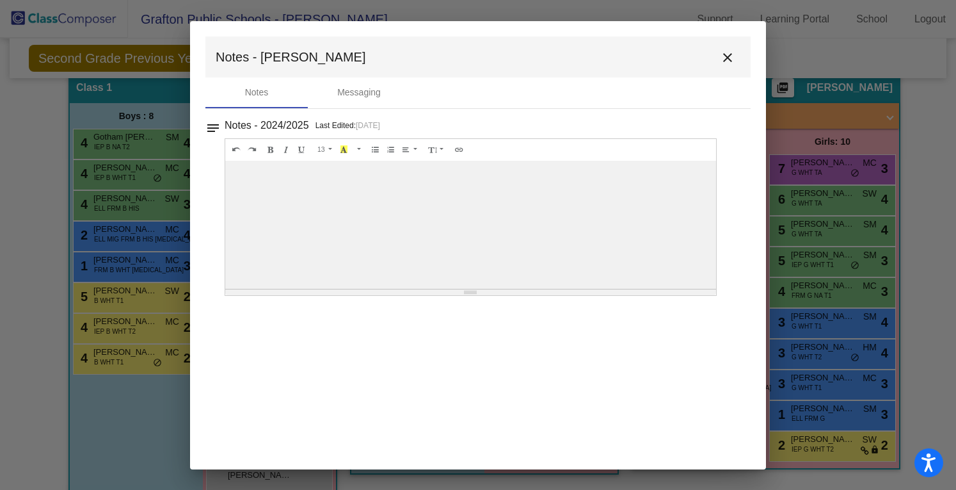
click at [735, 62] on mat-icon "close" at bounding box center [727, 57] width 15 height 15
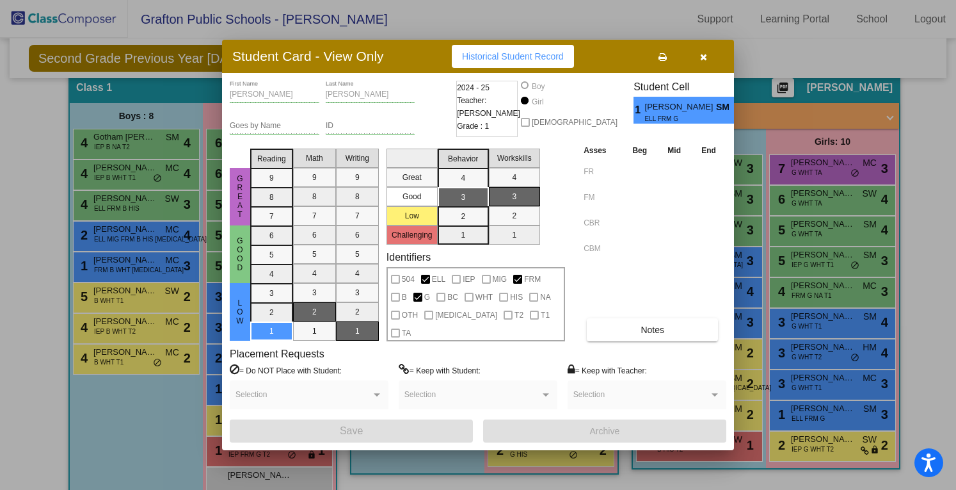
click at [704, 58] on icon "button" at bounding box center [703, 56] width 7 height 9
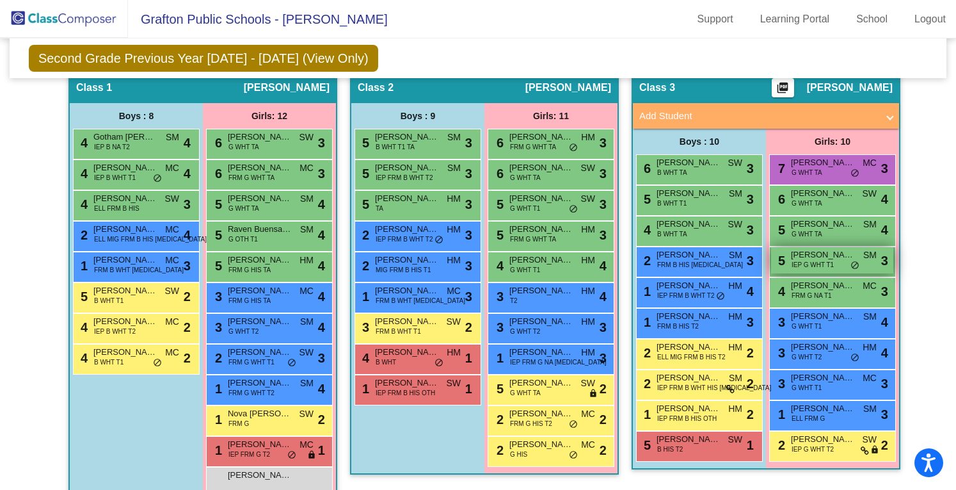
click at [842, 247] on div "5 Bria Groves IEP G WHT T1 SM lock do_not_disturb_alt 3" at bounding box center [832, 260] width 122 height 26
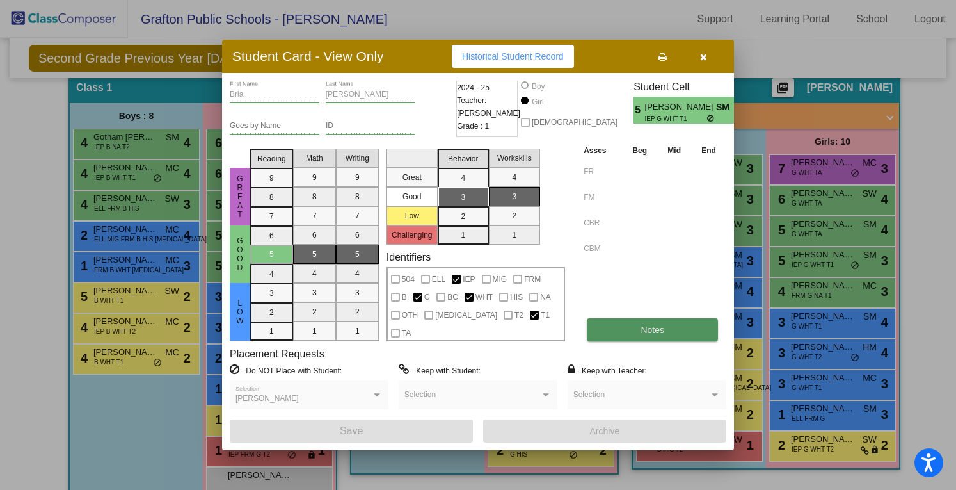
click at [671, 325] on button "Notes" at bounding box center [652, 329] width 131 height 23
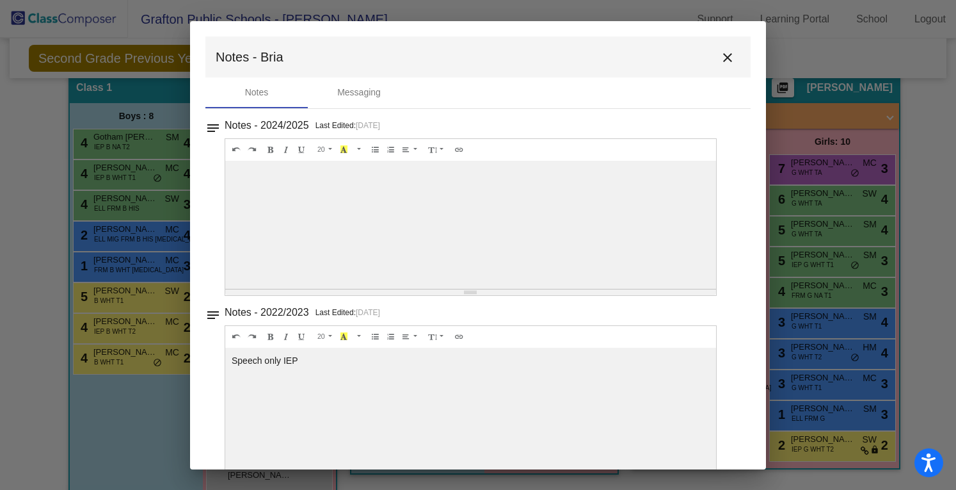
click at [720, 56] on mat-icon "close" at bounding box center [727, 57] width 15 height 15
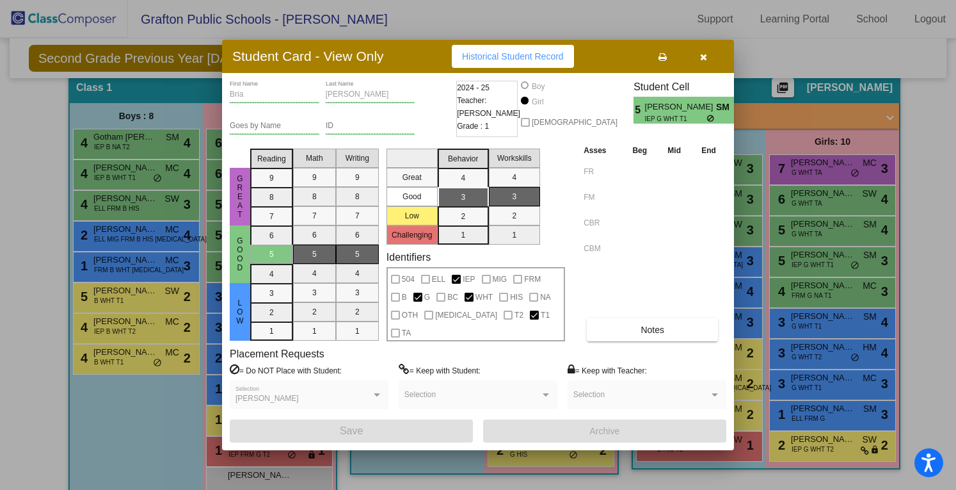
drag, startPoint x: 719, startPoint y: 56, endPoint x: 703, endPoint y: 59, distance: 16.9
click at [703, 59] on icon "button" at bounding box center [703, 56] width 7 height 9
